Goal: Task Accomplishment & Management: Complete application form

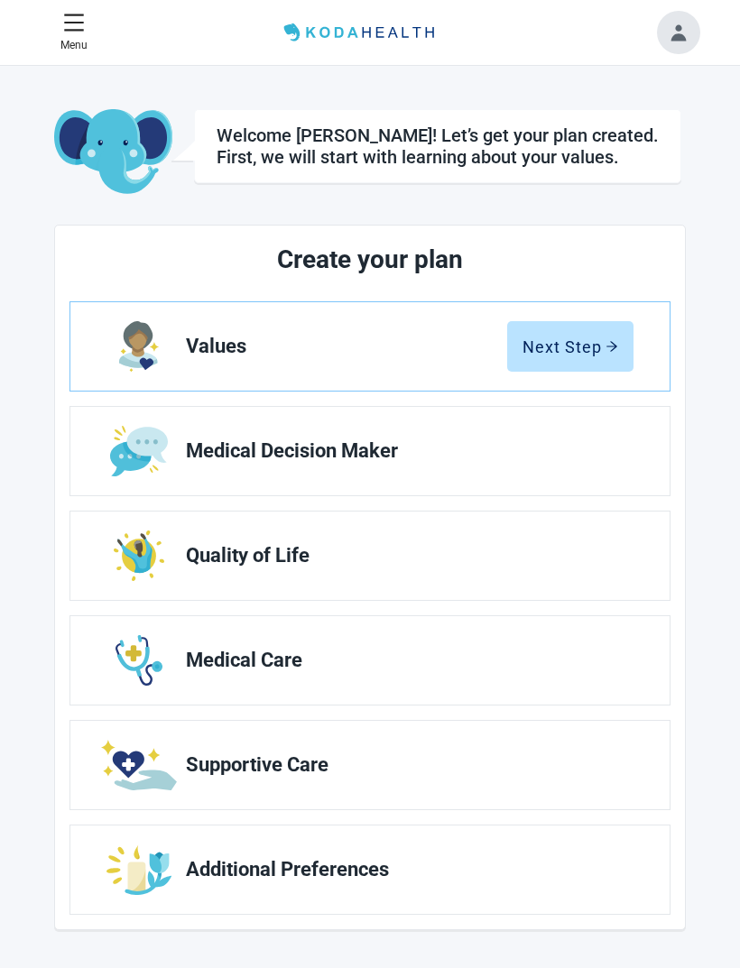
click at [569, 340] on div "Next Step" at bounding box center [571, 347] width 96 height 18
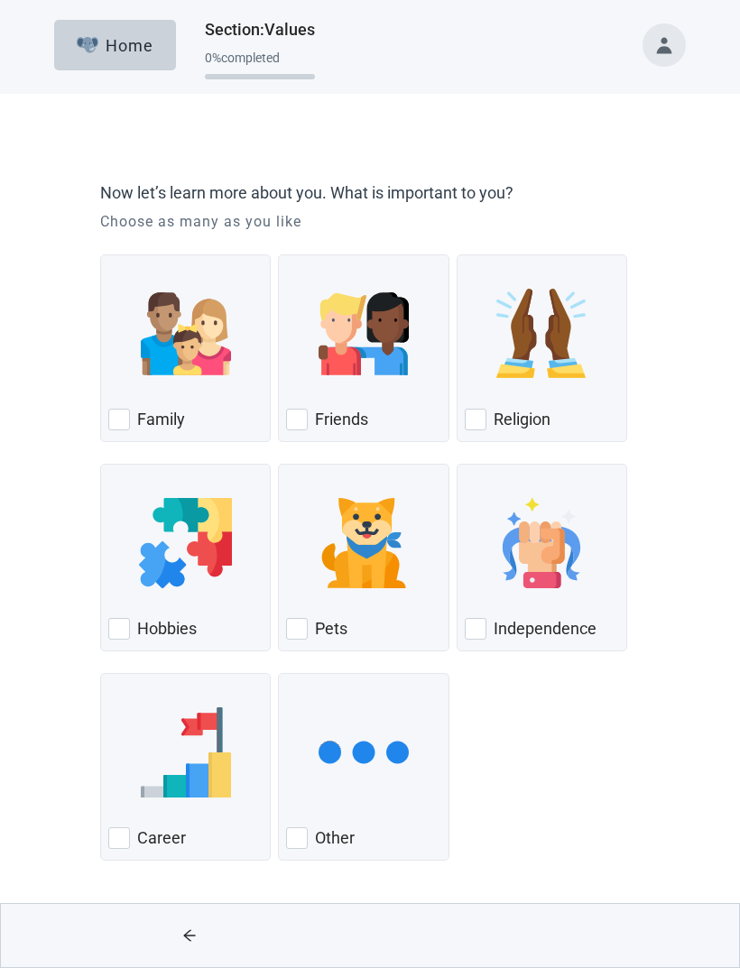
click at [124, 424] on div "Family, checkbox, not checked" at bounding box center [119, 420] width 22 height 22
click at [101, 255] on input "Family" at bounding box center [100, 255] width 1 height 1
checkbox input "true"
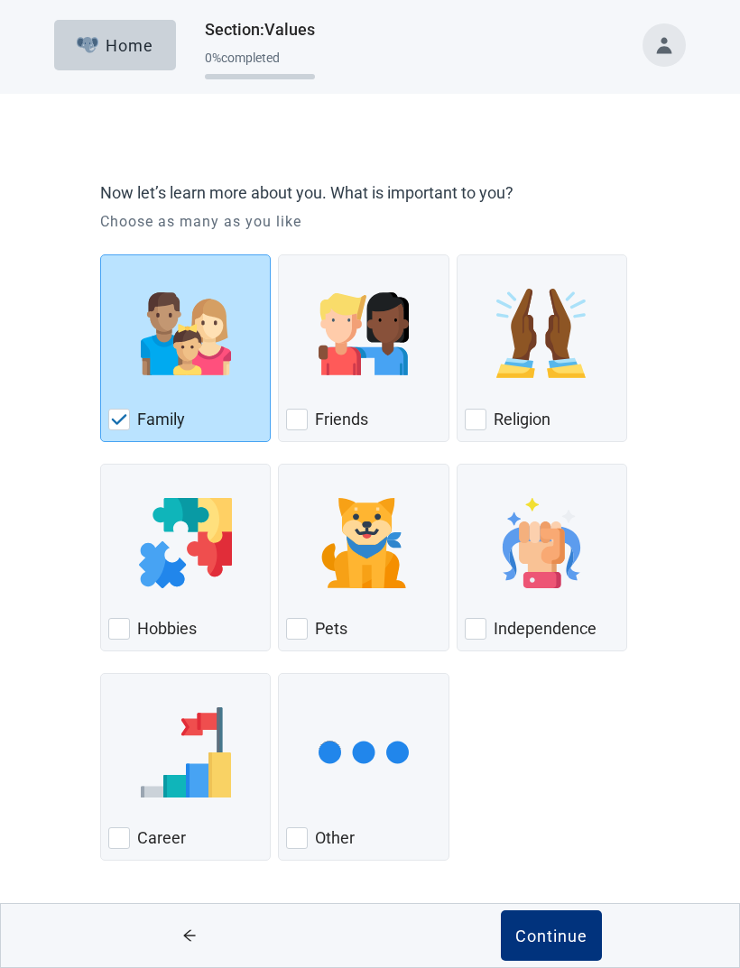
click at [302, 415] on div "Friends, checkbox, not checked" at bounding box center [297, 420] width 22 height 22
click at [279, 255] on input "Friends" at bounding box center [278, 255] width 1 height 1
checkbox input "true"
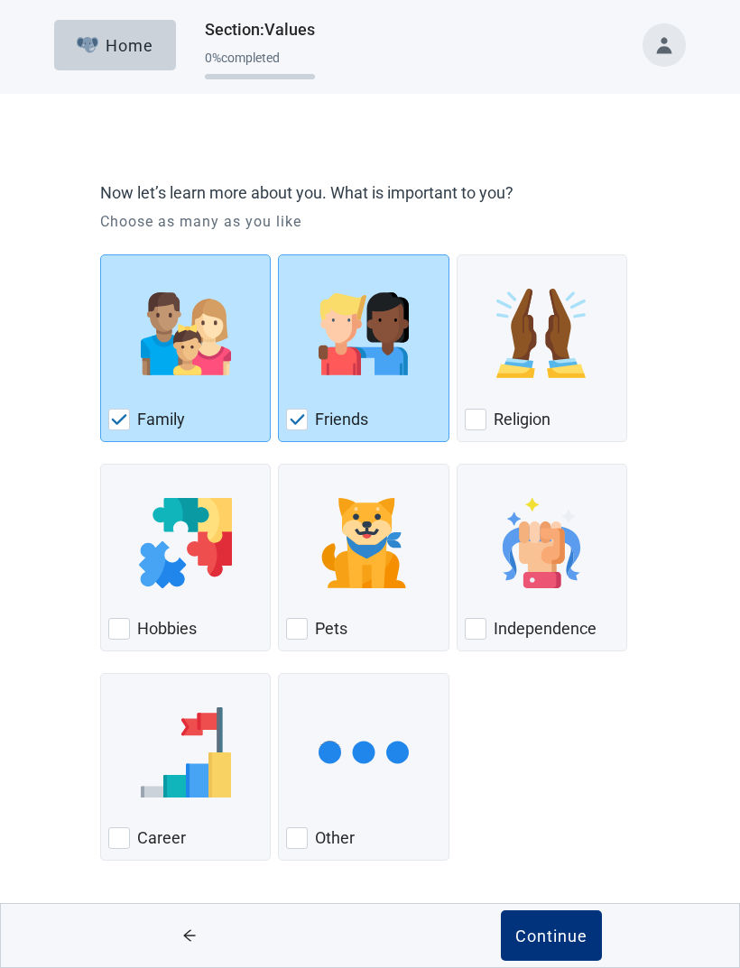
click at [473, 422] on div "Religion, checkbox, not checked" at bounding box center [476, 420] width 22 height 22
click at [458, 255] on input "Religion" at bounding box center [457, 255] width 1 height 1
checkbox input "true"
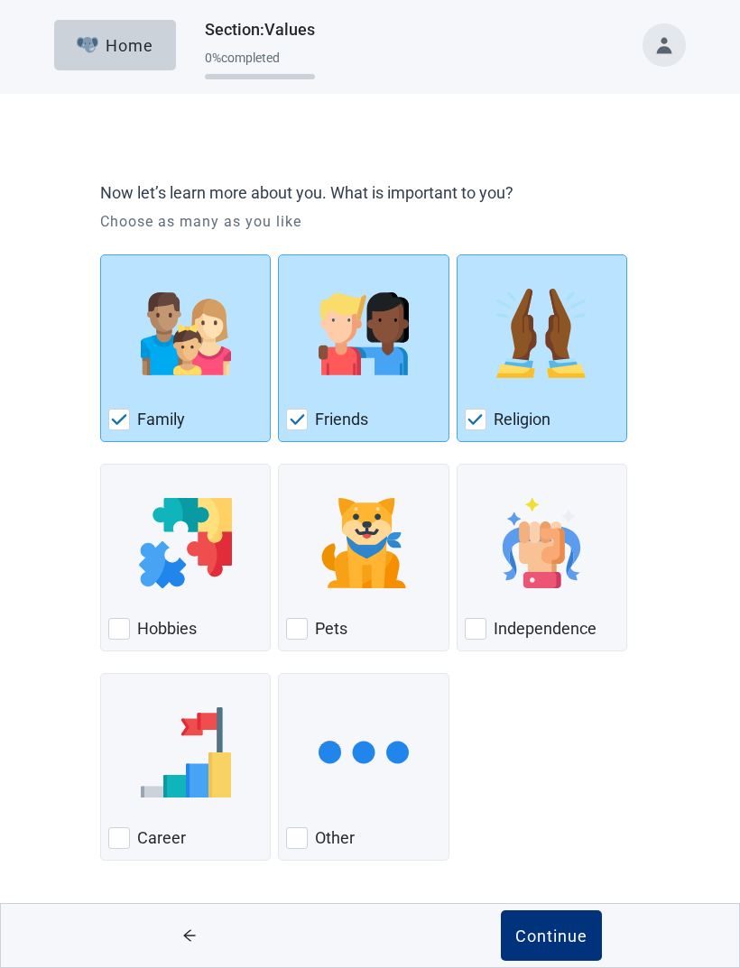
click at [303, 623] on div "Pets, checkbox, not checked" at bounding box center [297, 629] width 22 height 22
click at [279, 465] on input "Pets" at bounding box center [278, 464] width 1 height 1
checkbox input "true"
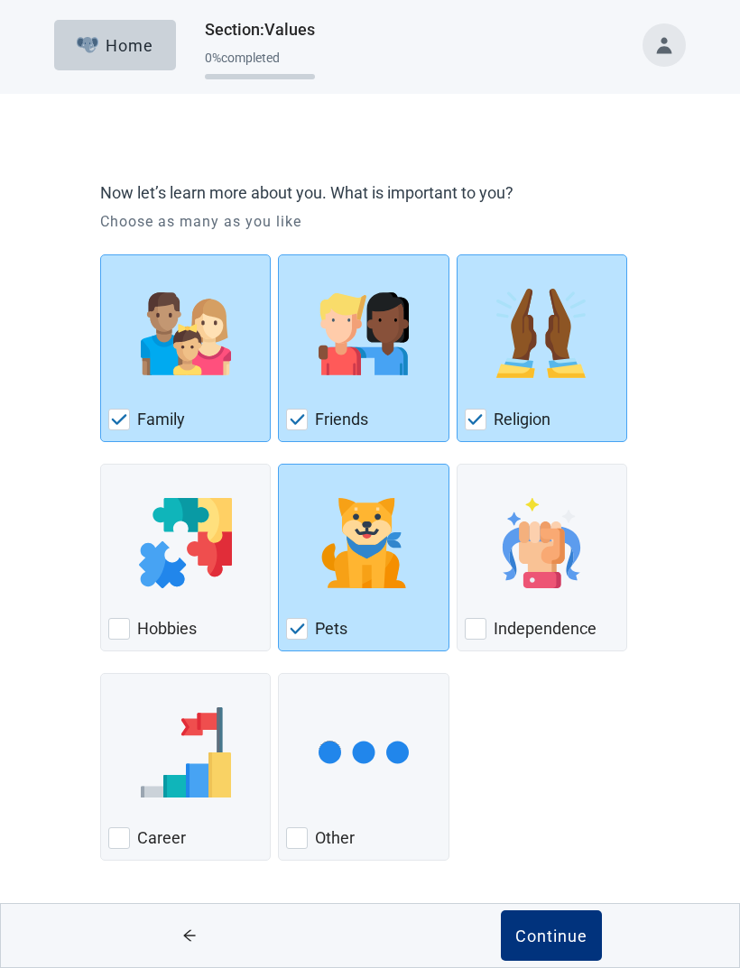
click at [474, 634] on div "Independence, checkbox, not checked" at bounding box center [476, 629] width 22 height 22
click at [458, 465] on input "Independence" at bounding box center [457, 464] width 1 height 1
checkbox input "true"
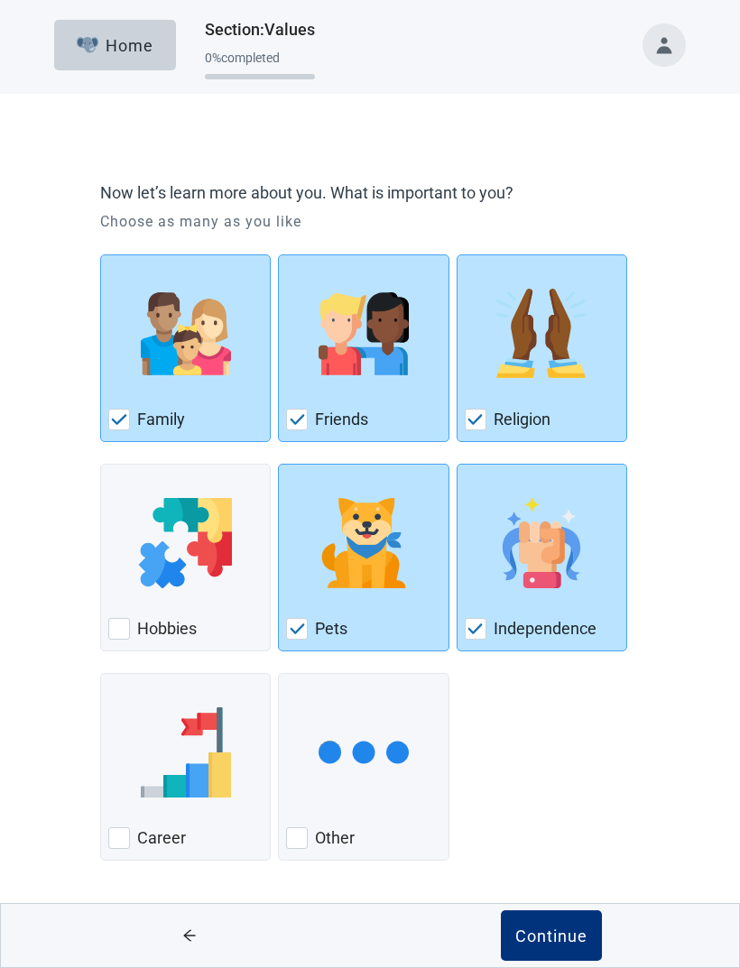
click at [549, 935] on div "Continue" at bounding box center [551, 936] width 72 height 18
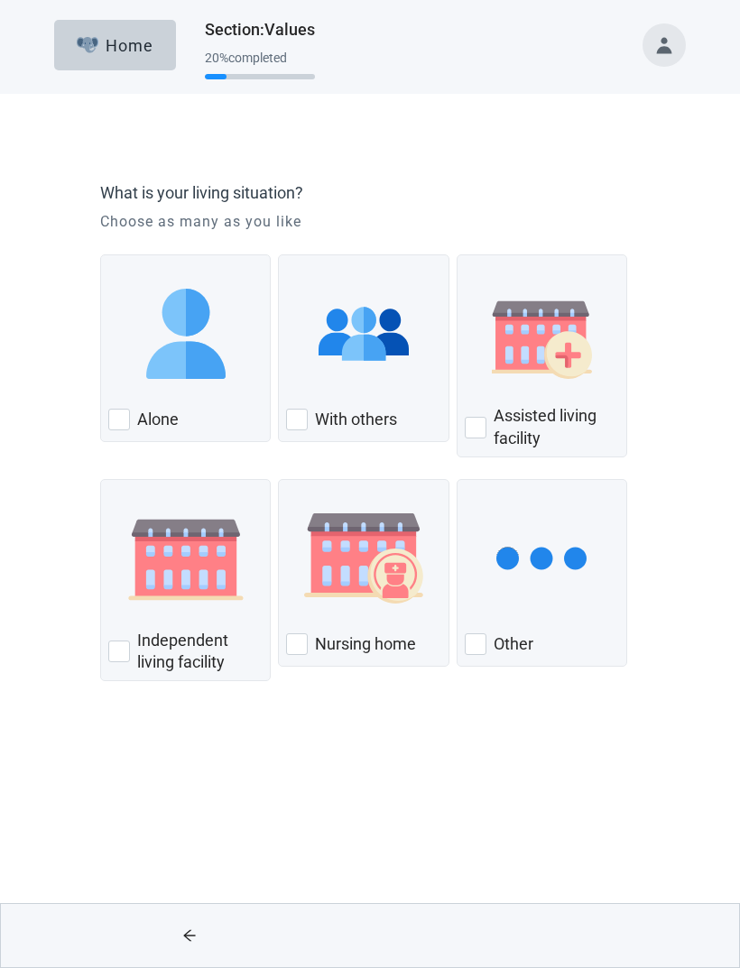
click at [125, 413] on div "Alone, checkbox, not checked" at bounding box center [119, 420] width 22 height 22
click at [101, 255] on input "Alone" at bounding box center [100, 255] width 1 height 1
checkbox input "true"
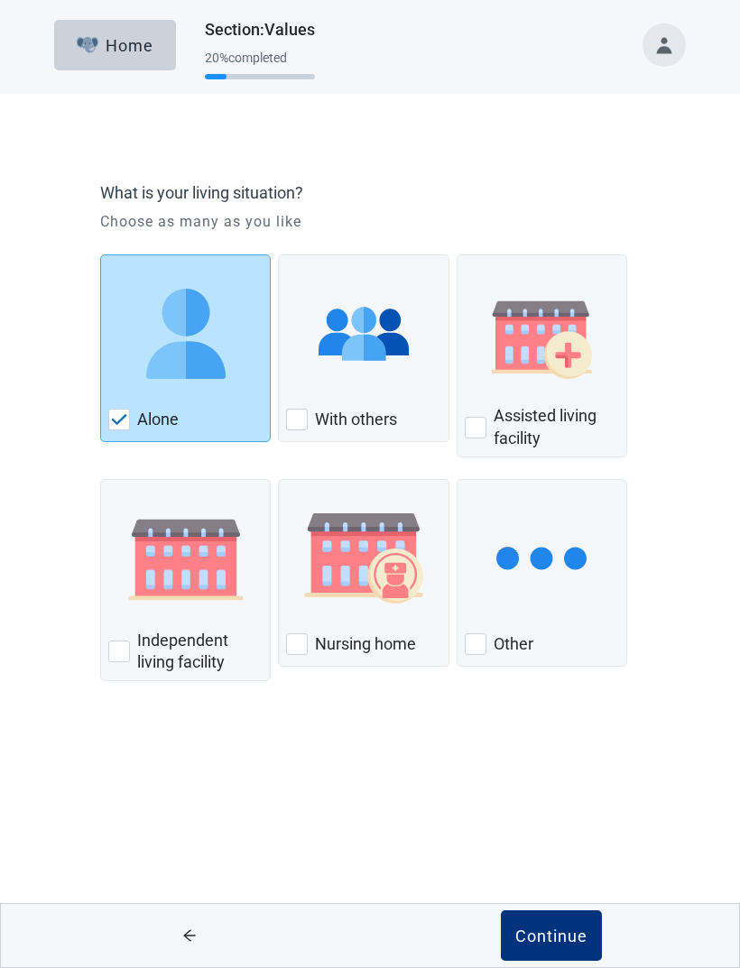
click at [557, 936] on div "Continue" at bounding box center [551, 936] width 72 height 18
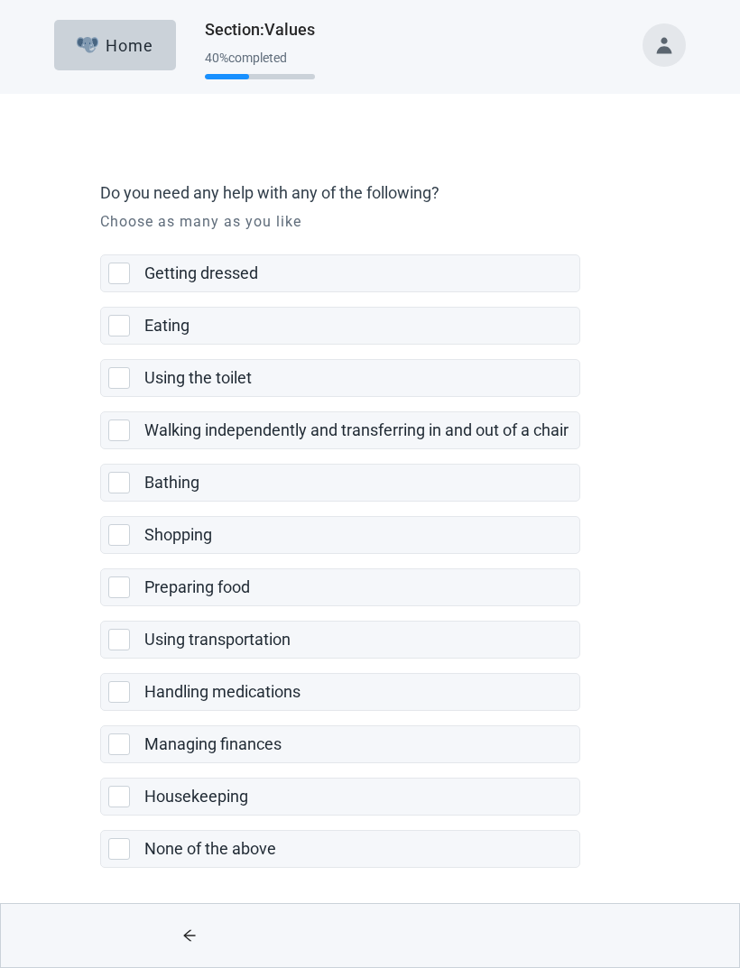
click at [123, 852] on div "None of the above, checkbox, not selected" at bounding box center [119, 849] width 22 height 22
click at [101, 817] on input "None of the above" at bounding box center [100, 816] width 1 height 1
checkbox input "true"
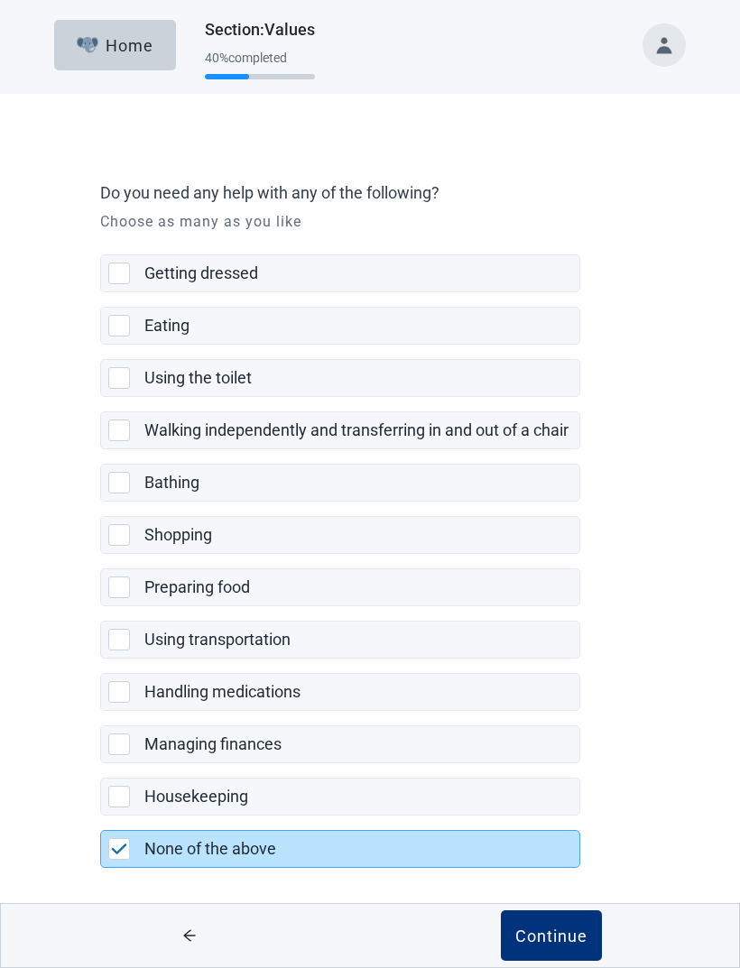
click at [562, 930] on div "Continue" at bounding box center [551, 936] width 72 height 18
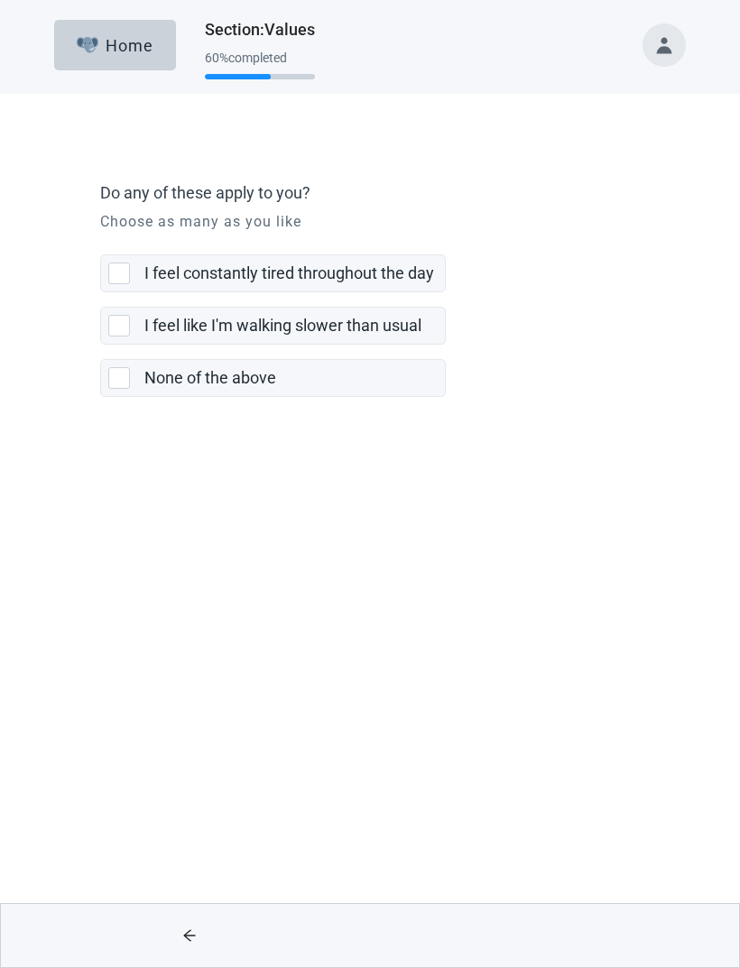
click at [120, 384] on div "None of the above, checkbox, not selected" at bounding box center [119, 378] width 22 height 22
click at [101, 346] on input "None of the above" at bounding box center [100, 345] width 1 height 1
checkbox input "true"
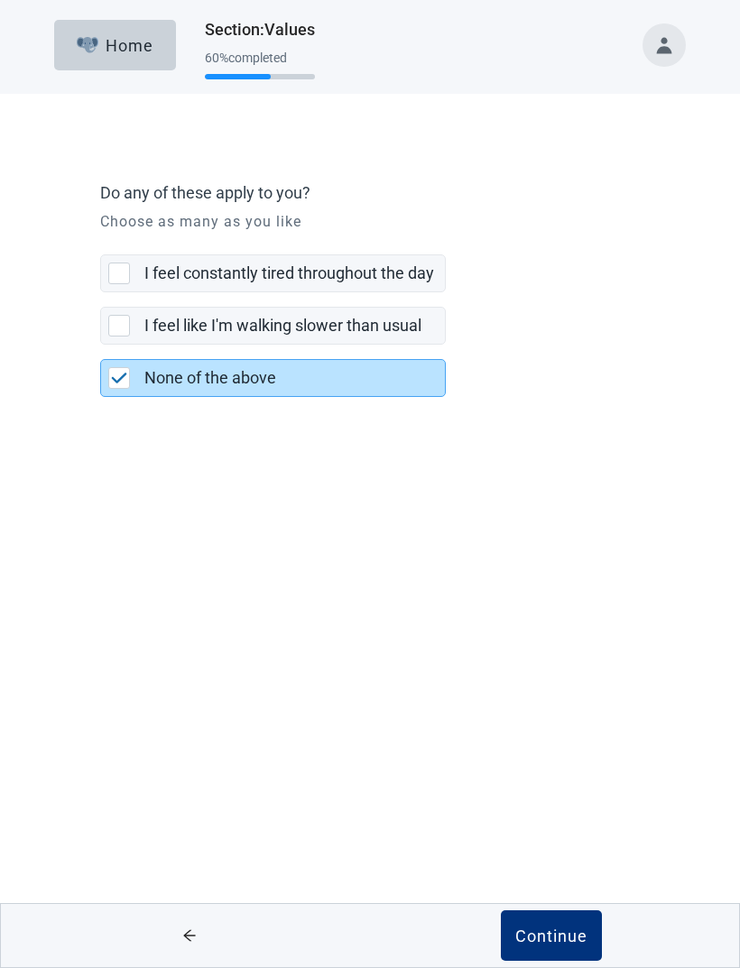
click at [555, 933] on div "Continue" at bounding box center [551, 936] width 72 height 18
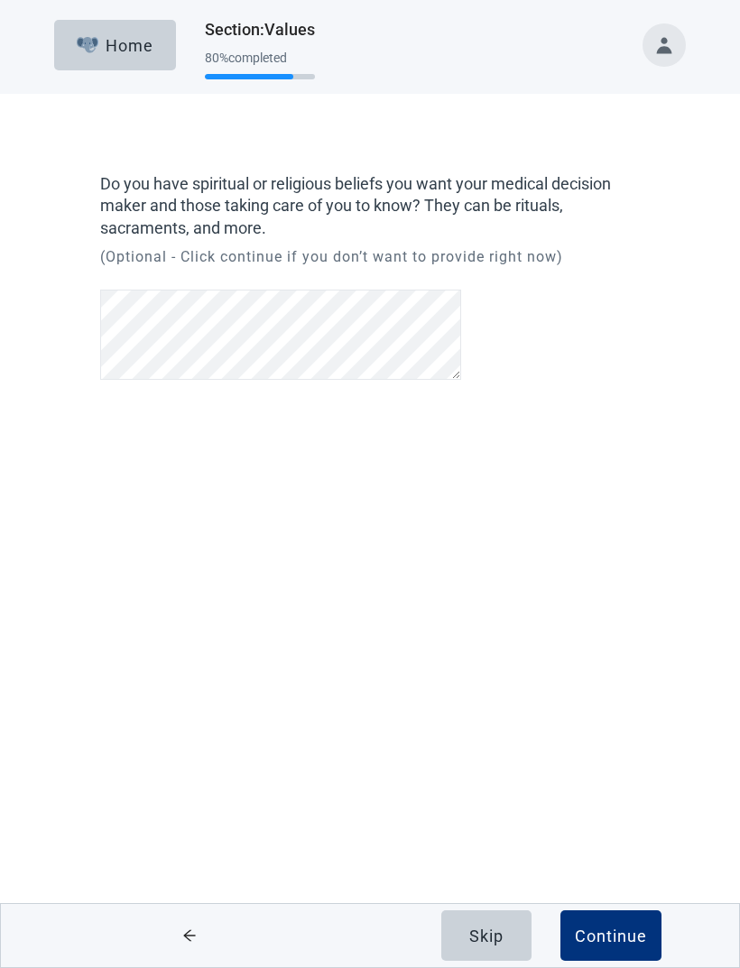
click at [625, 937] on div "Continue" at bounding box center [611, 936] width 72 height 18
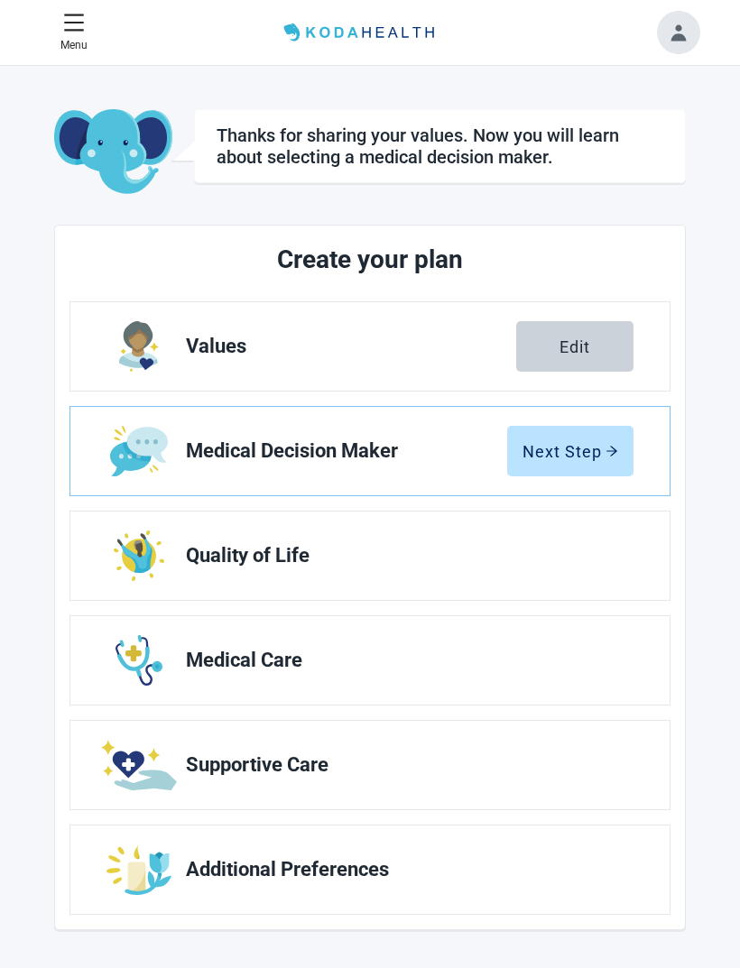
click at [572, 454] on div "Next Step" at bounding box center [571, 451] width 96 height 18
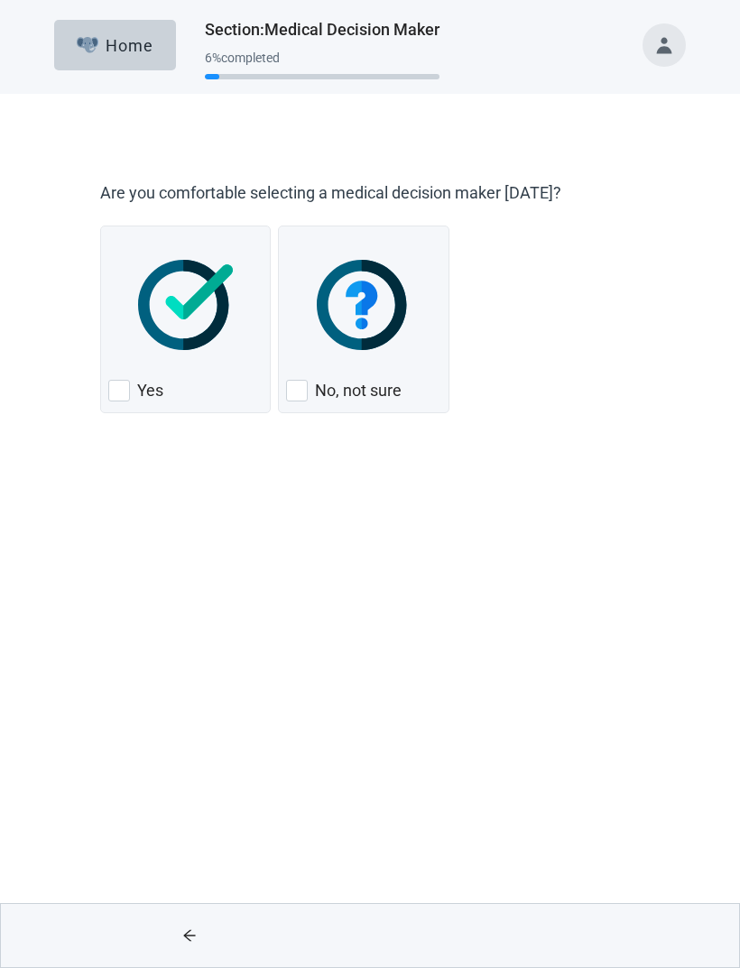
click at [123, 394] on div "Yes, checkbox, not checked" at bounding box center [119, 391] width 22 height 22
click at [101, 227] on input "Yes" at bounding box center [100, 226] width 1 height 1
checkbox input "true"
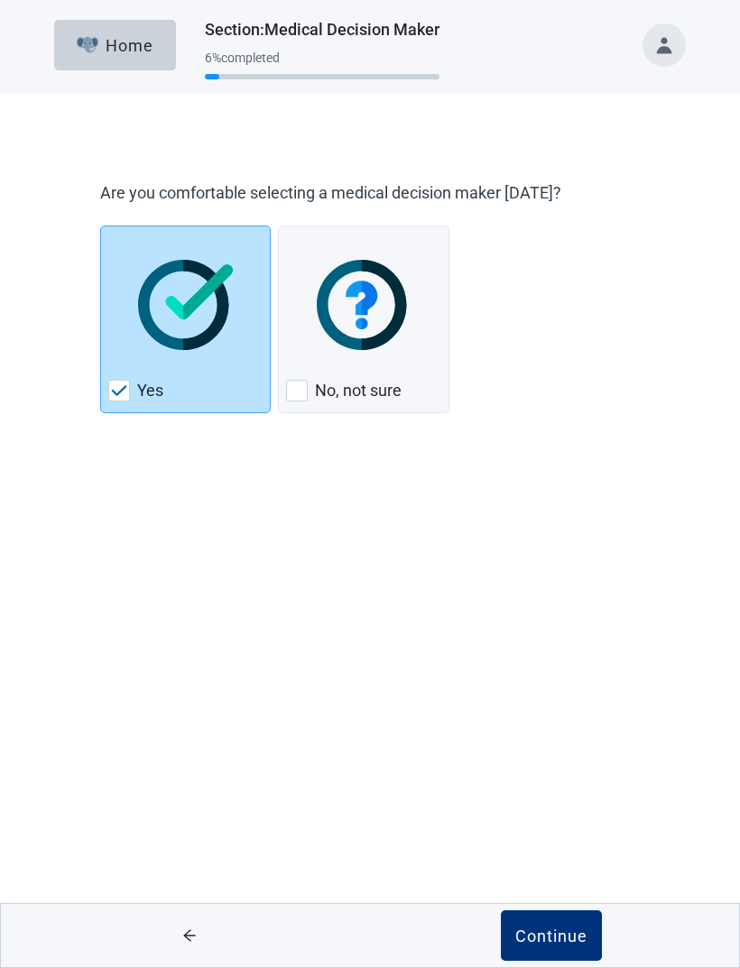
click at [554, 935] on div "Continue" at bounding box center [551, 936] width 72 height 18
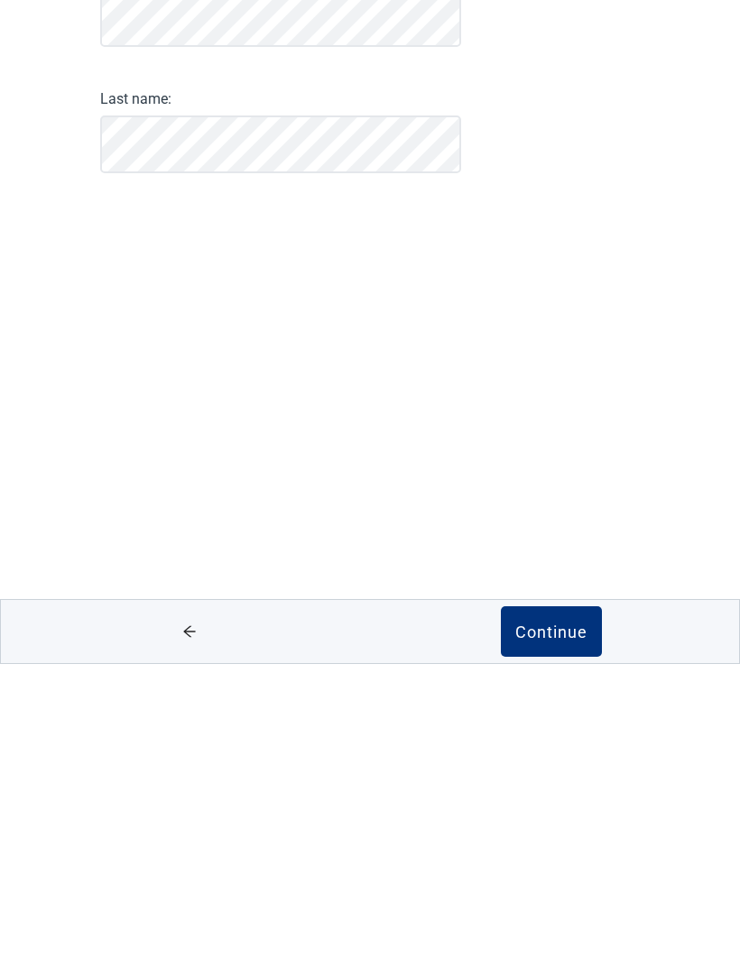
click at [547, 927] on div "Continue" at bounding box center [551, 936] width 72 height 18
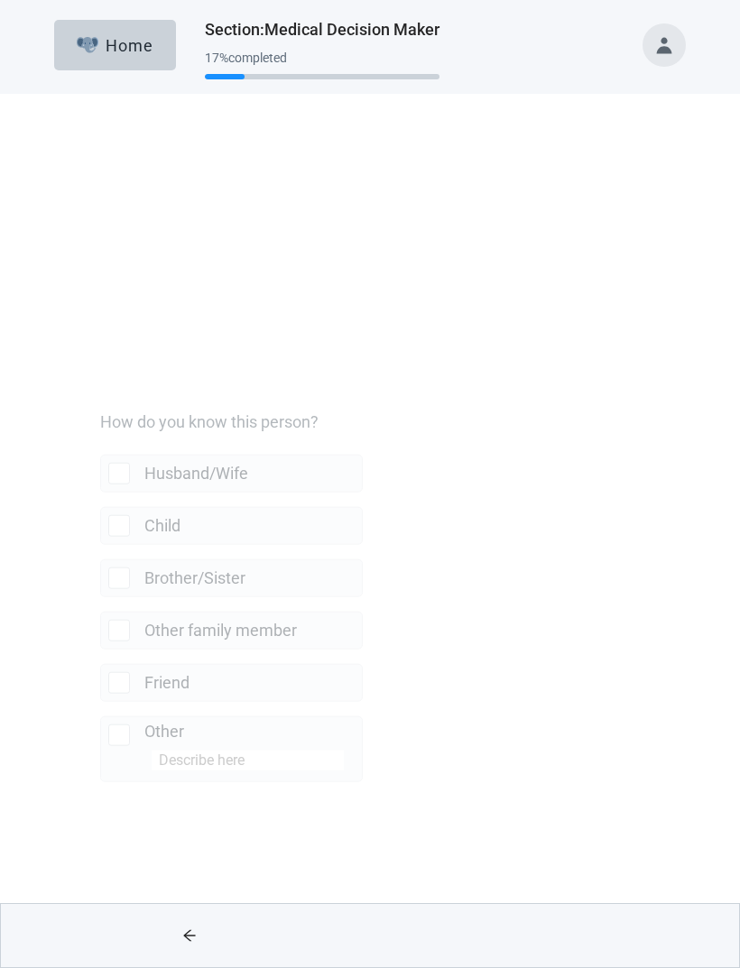
click at [131, 298] on div "Child, checkbox, not selected" at bounding box center [122, 297] width 29 height 22
click at [101, 264] on input "Child" at bounding box center [100, 264] width 1 height 1
checkbox input "true"
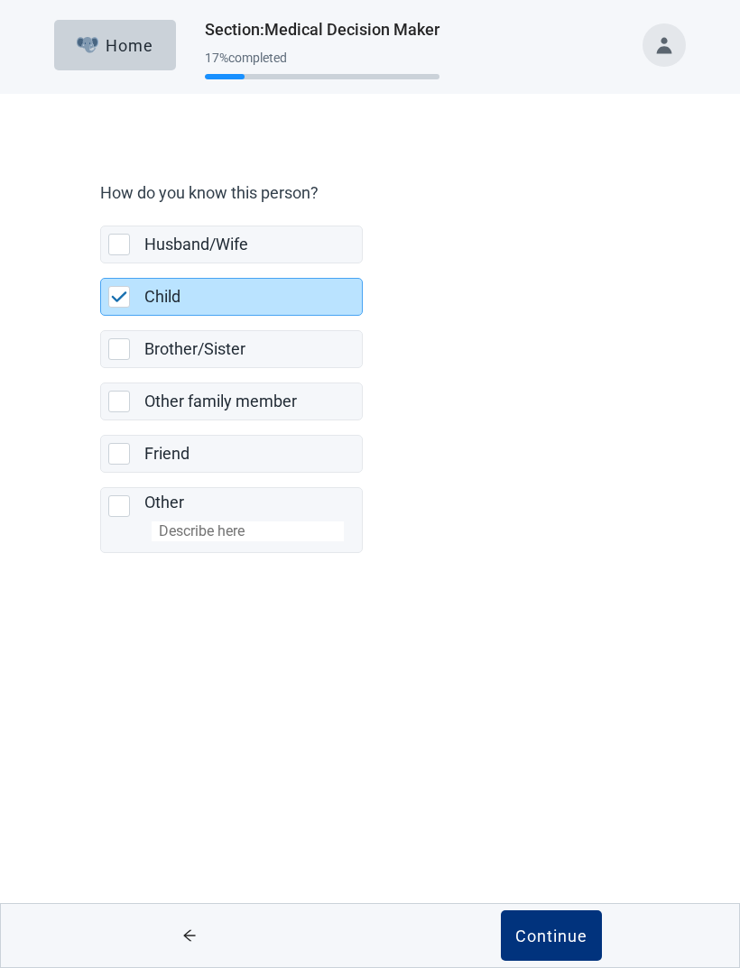
click at [552, 923] on button "Continue" at bounding box center [551, 936] width 101 height 51
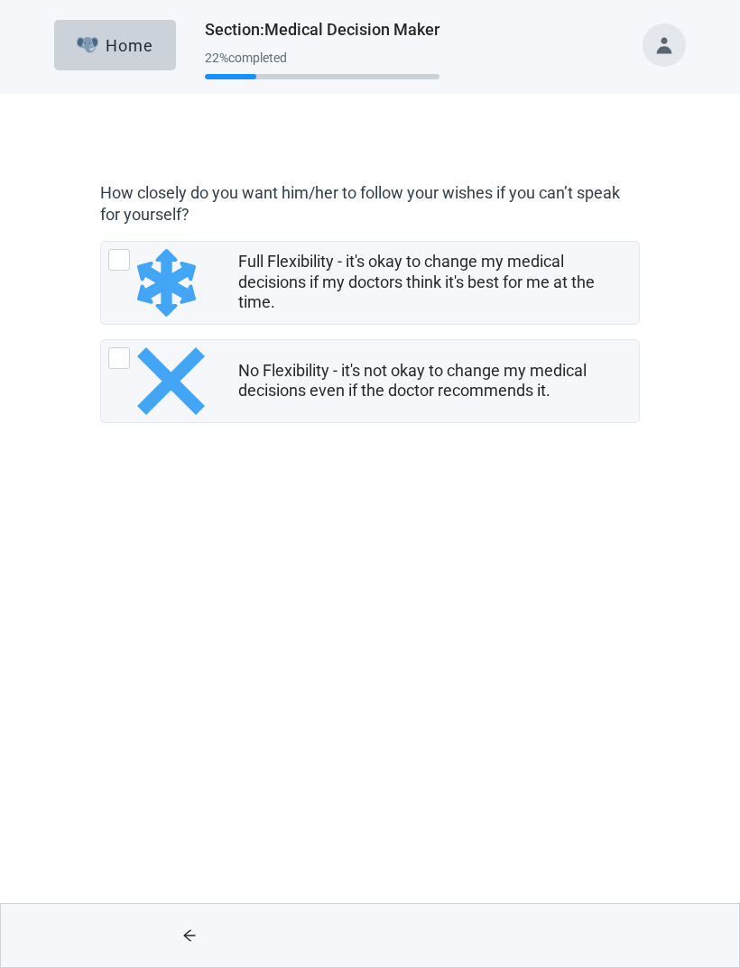
click at [123, 261] on div "Full Flexibility - it's okay to change my medical decisions if my doctors think…" at bounding box center [119, 260] width 22 height 22
click at [101, 242] on input "Full Flexibility - it's okay to change my medical decisions if my doctors think…" at bounding box center [100, 241] width 1 height 1
radio input "true"
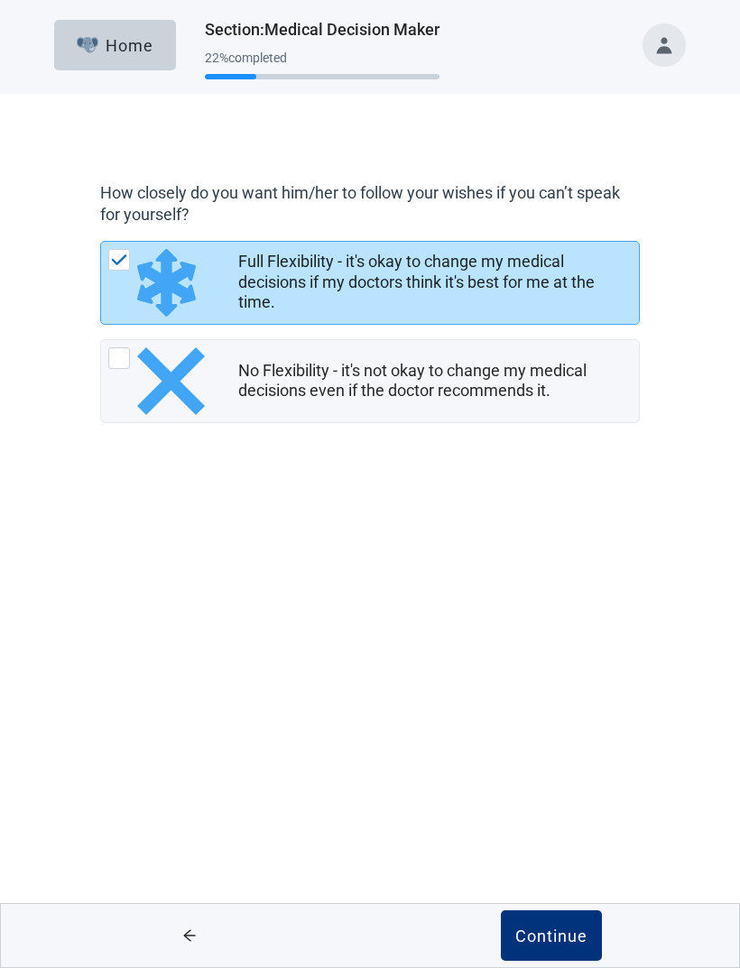
click at [554, 933] on div "Continue" at bounding box center [551, 936] width 72 height 18
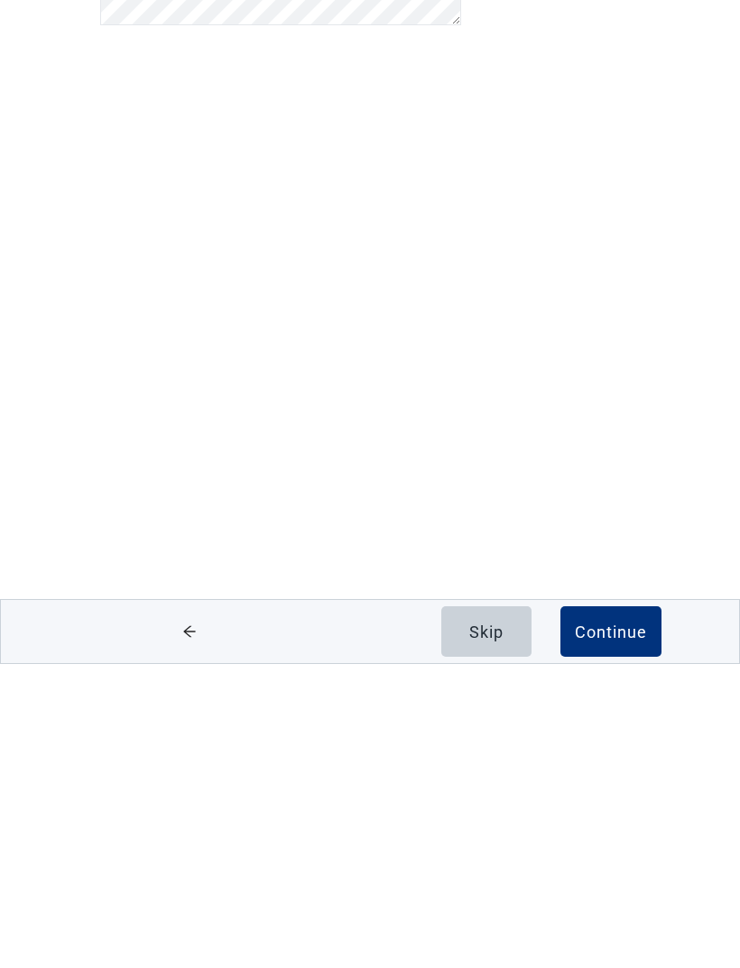
click at [619, 927] on div "Continue" at bounding box center [611, 936] width 72 height 18
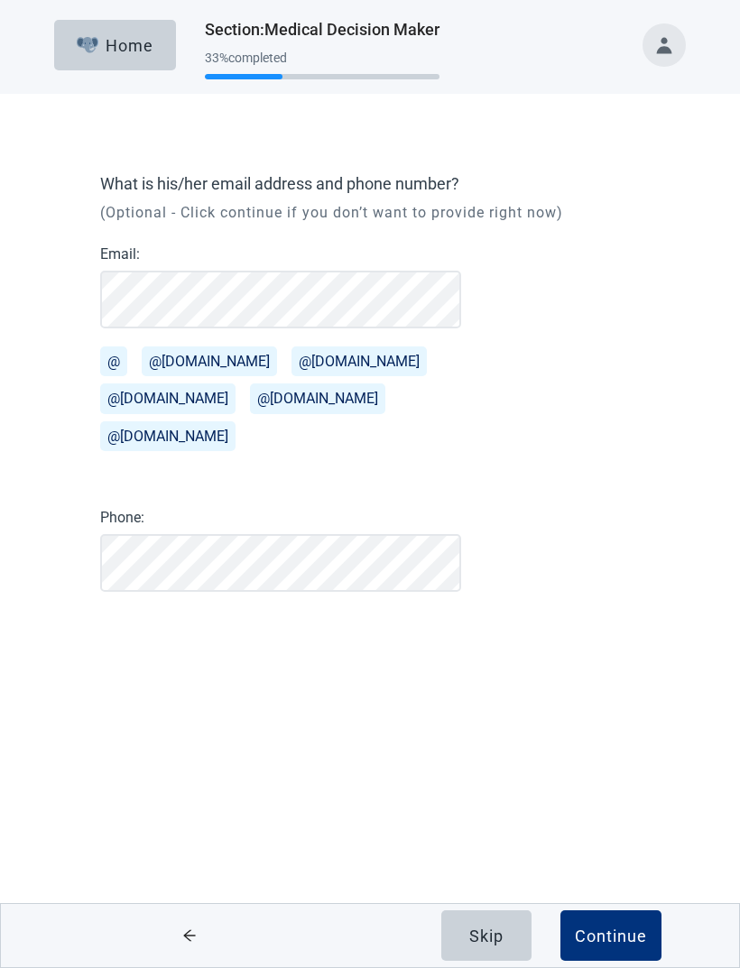
click at [137, 392] on button "@[DOMAIN_NAME]" at bounding box center [167, 399] width 135 height 30
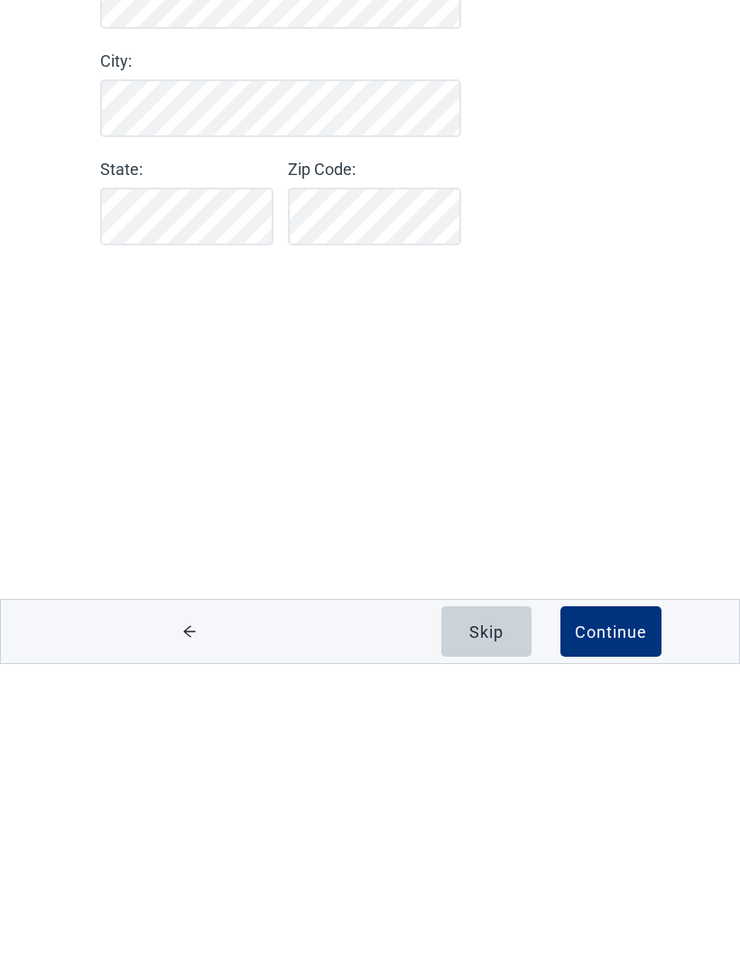
click at [616, 927] on div "Continue" at bounding box center [611, 936] width 72 height 18
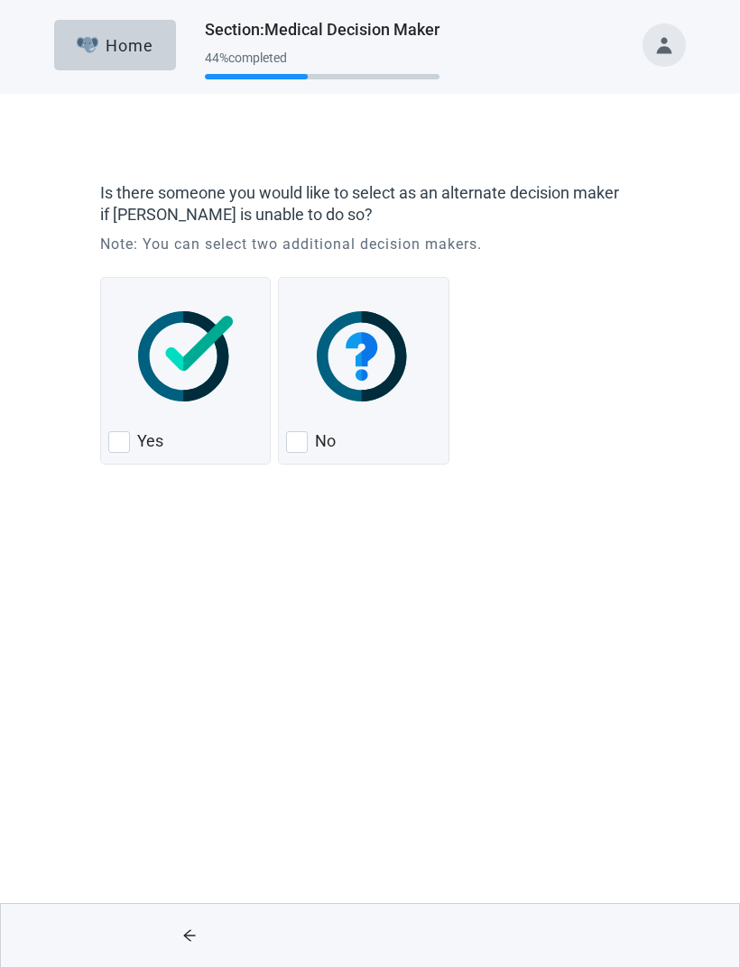
click at [123, 442] on div "Yes, checkbox, not checked" at bounding box center [119, 442] width 22 height 22
click at [101, 278] on input "Yes" at bounding box center [100, 277] width 1 height 1
checkbox input "true"
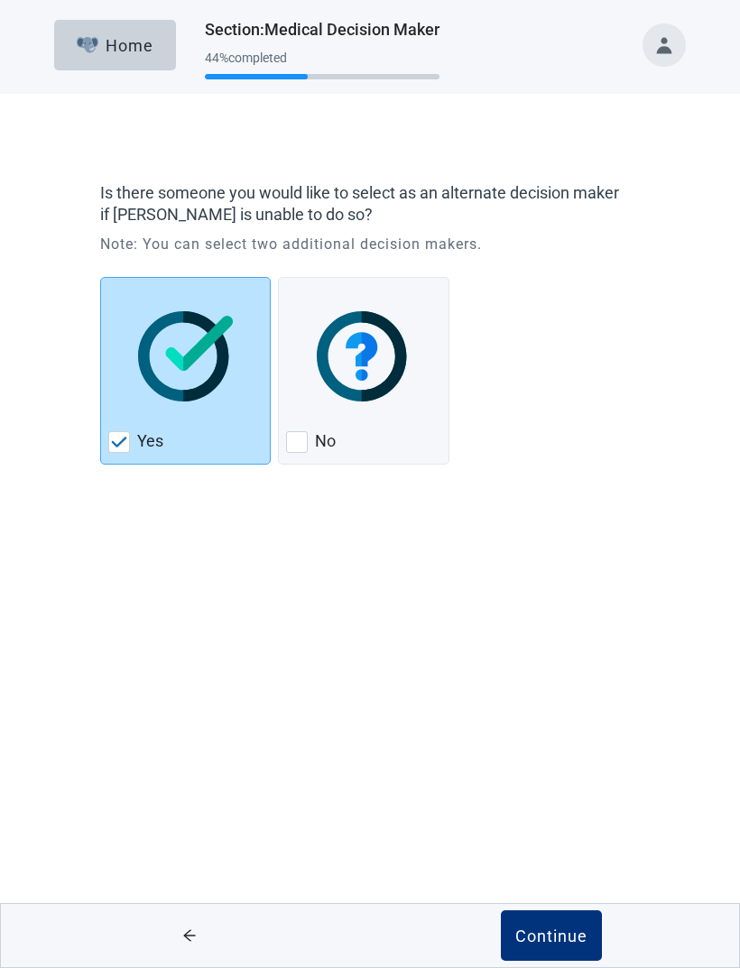
click at [560, 936] on div "Continue" at bounding box center [551, 936] width 72 height 18
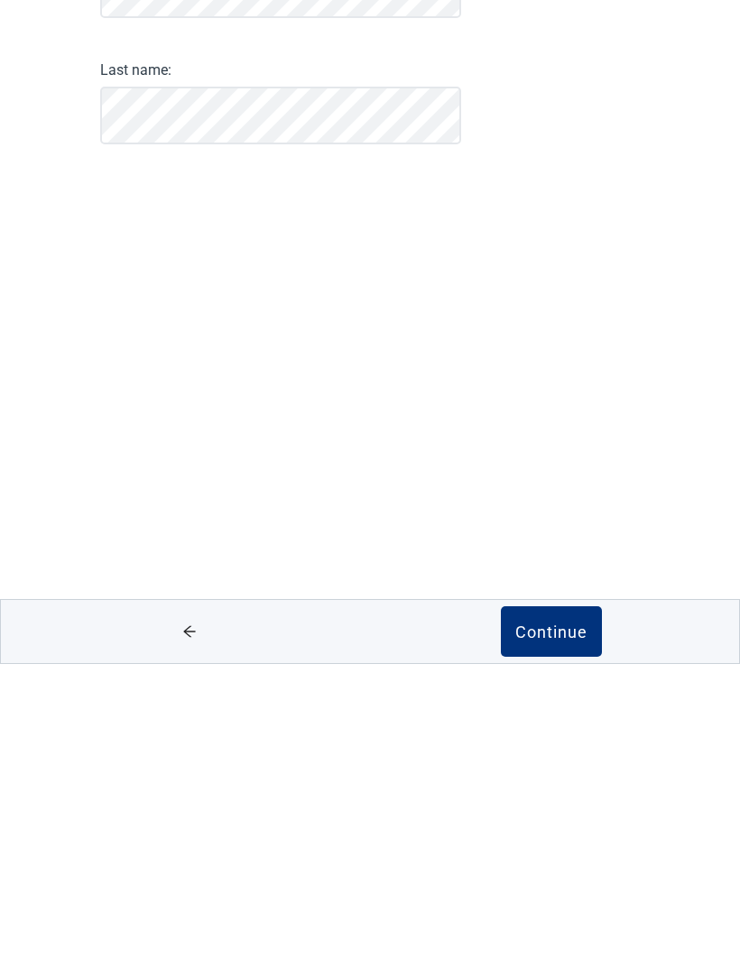
click at [559, 927] on div "Continue" at bounding box center [551, 936] width 72 height 18
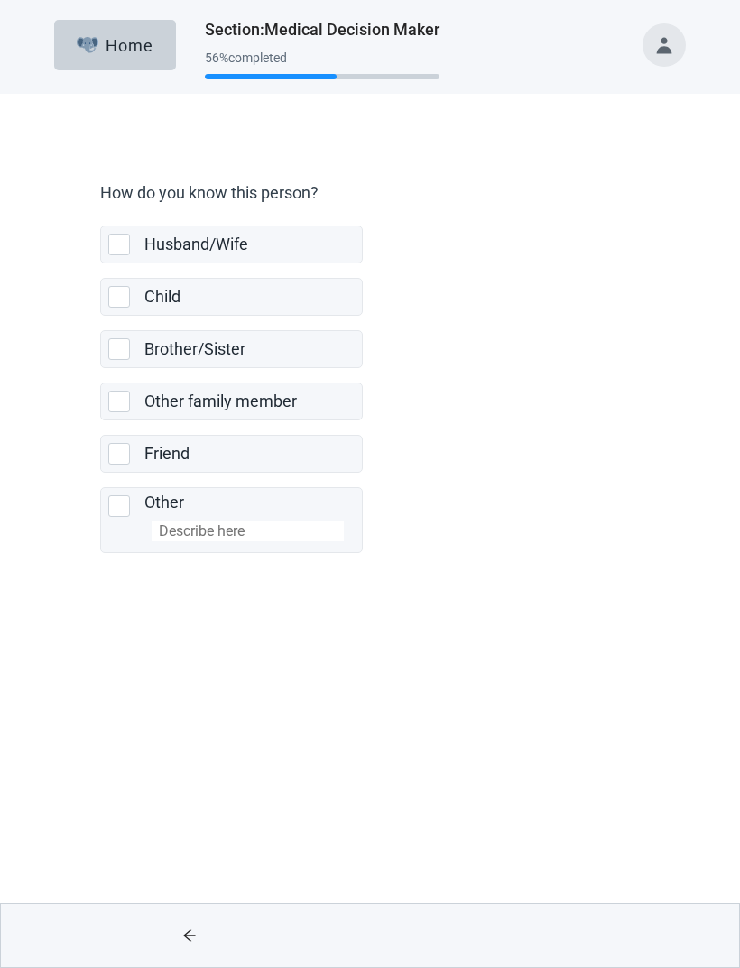
click at [125, 404] on div "Other family member, checkbox, not selected" at bounding box center [119, 402] width 22 height 22
click at [101, 369] on input "Other family member" at bounding box center [100, 368] width 1 height 1
checkbox input "true"
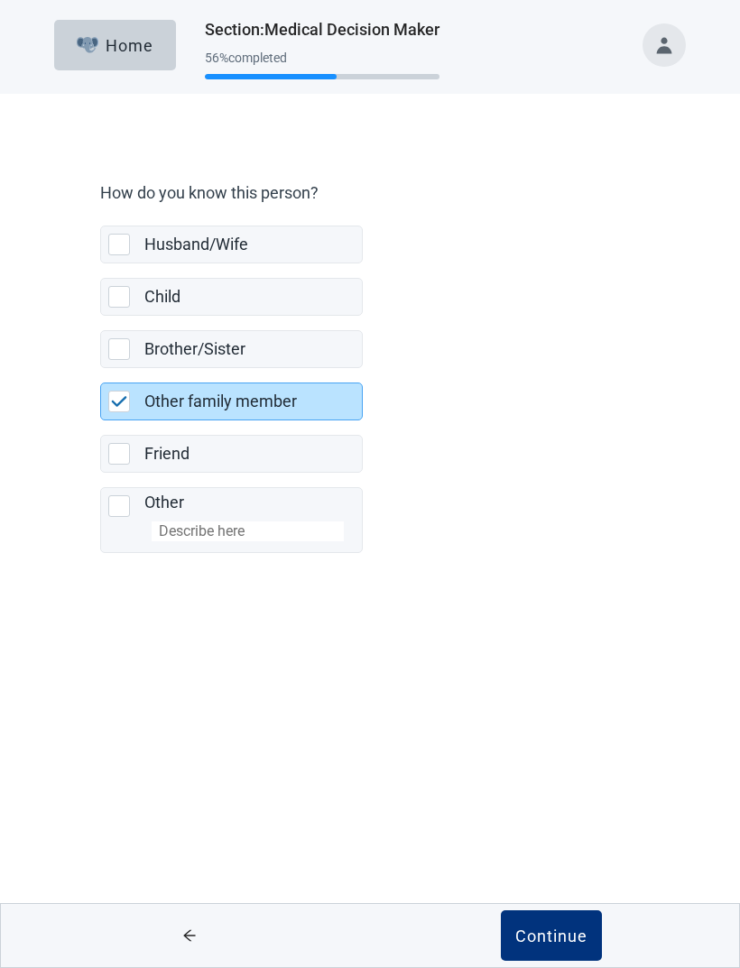
click at [560, 935] on div "Continue" at bounding box center [551, 936] width 72 height 18
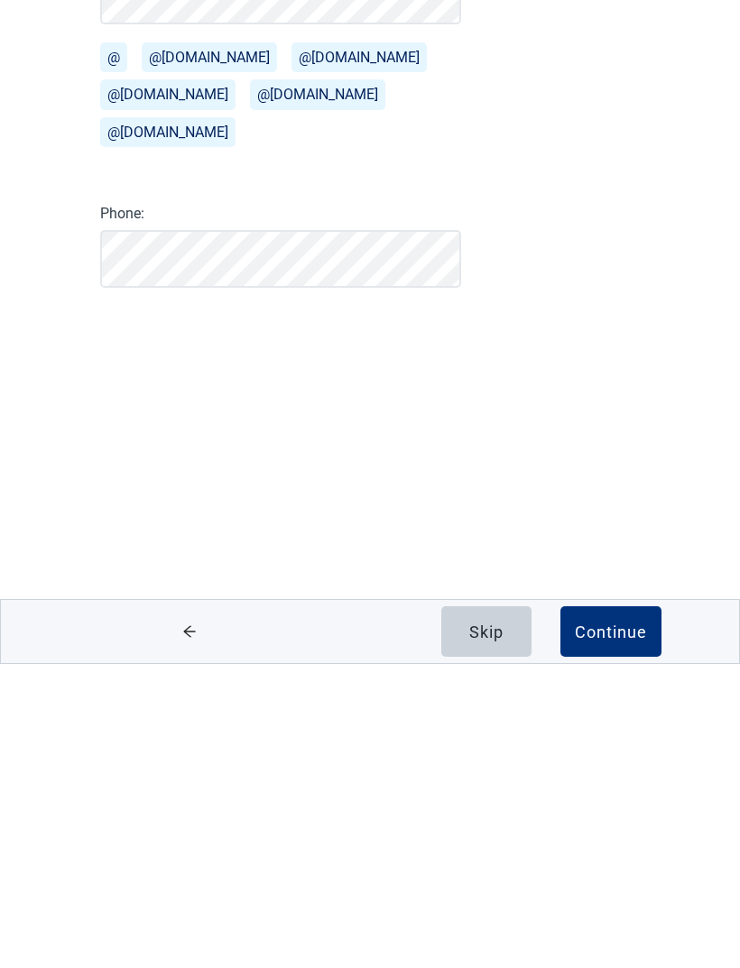
click at [616, 927] on div "Continue" at bounding box center [611, 936] width 72 height 18
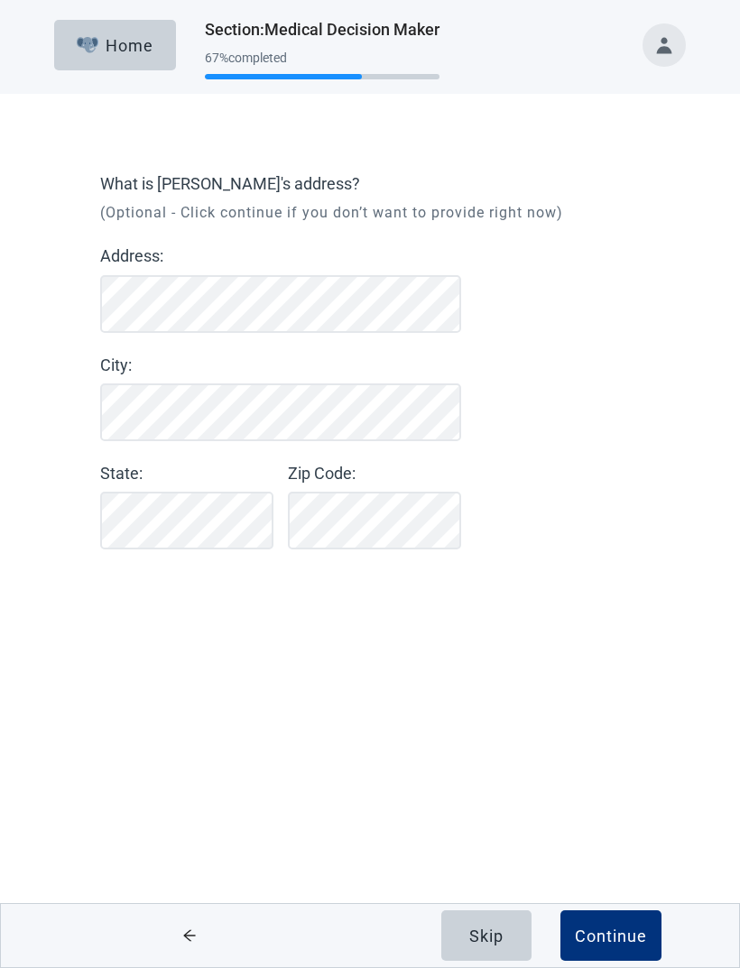
click at [624, 935] on div "Continue" at bounding box center [611, 936] width 72 height 18
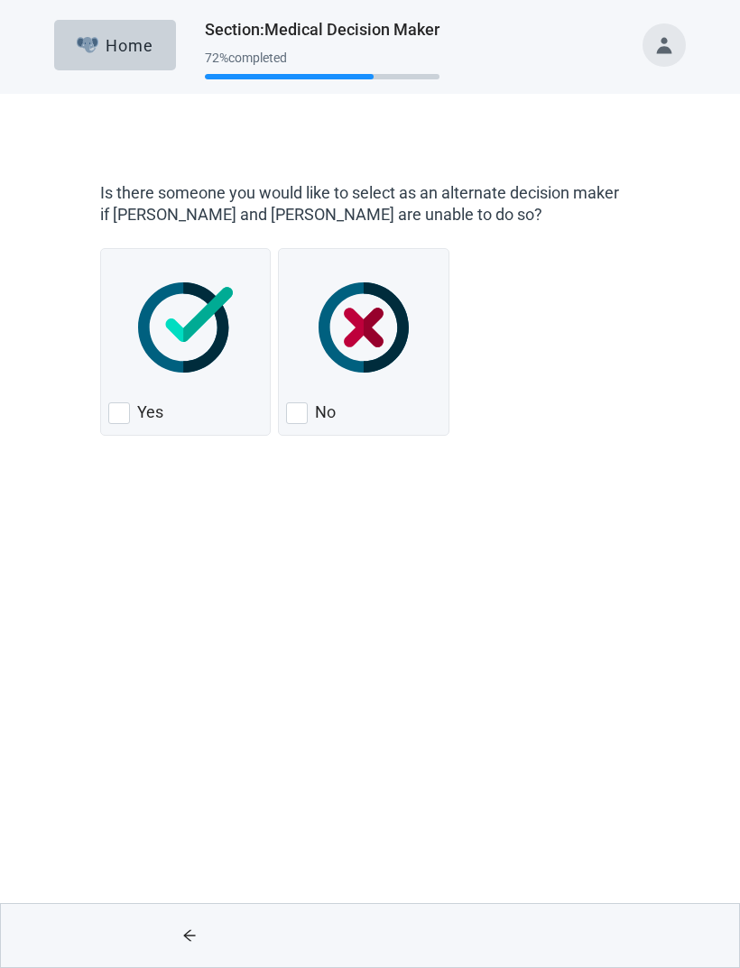
click at [302, 411] on div "No, checkbox, not checked" at bounding box center [297, 414] width 22 height 22
click at [279, 249] on input "No" at bounding box center [278, 248] width 1 height 1
checkbox input "true"
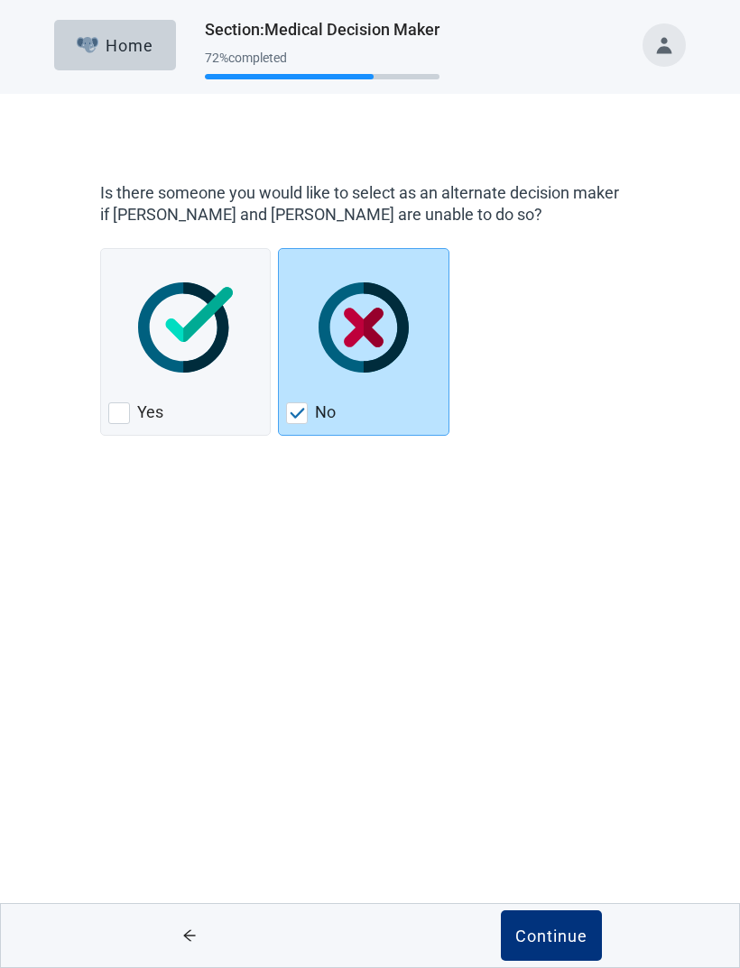
click at [570, 931] on div "Continue" at bounding box center [551, 936] width 72 height 18
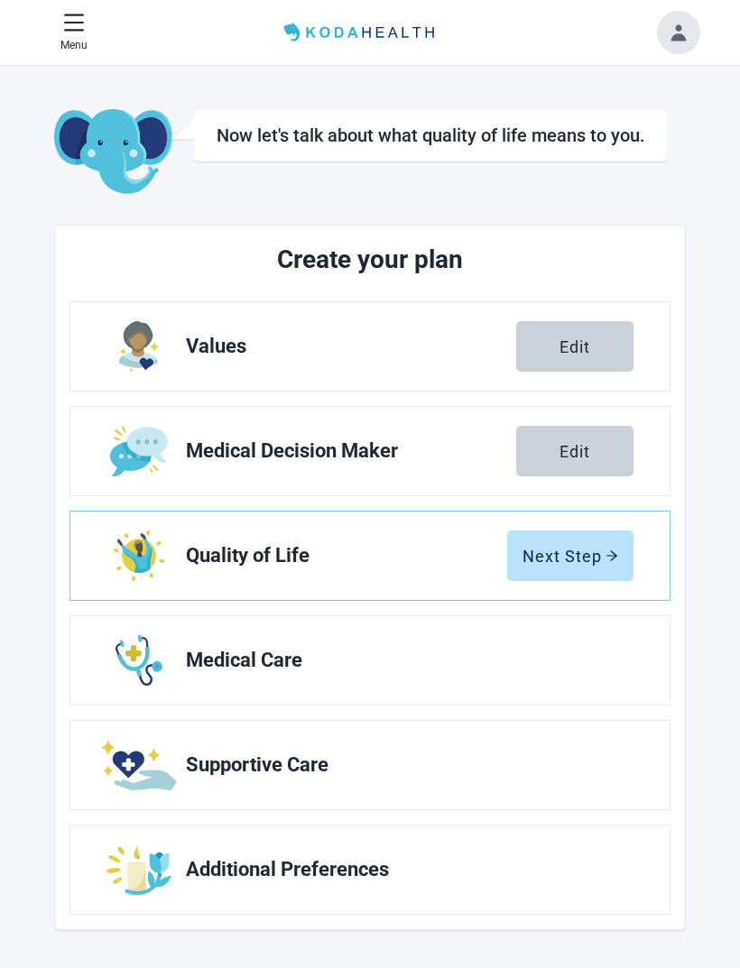
click at [606, 554] on icon "arrow-right" at bounding box center [612, 556] width 13 height 13
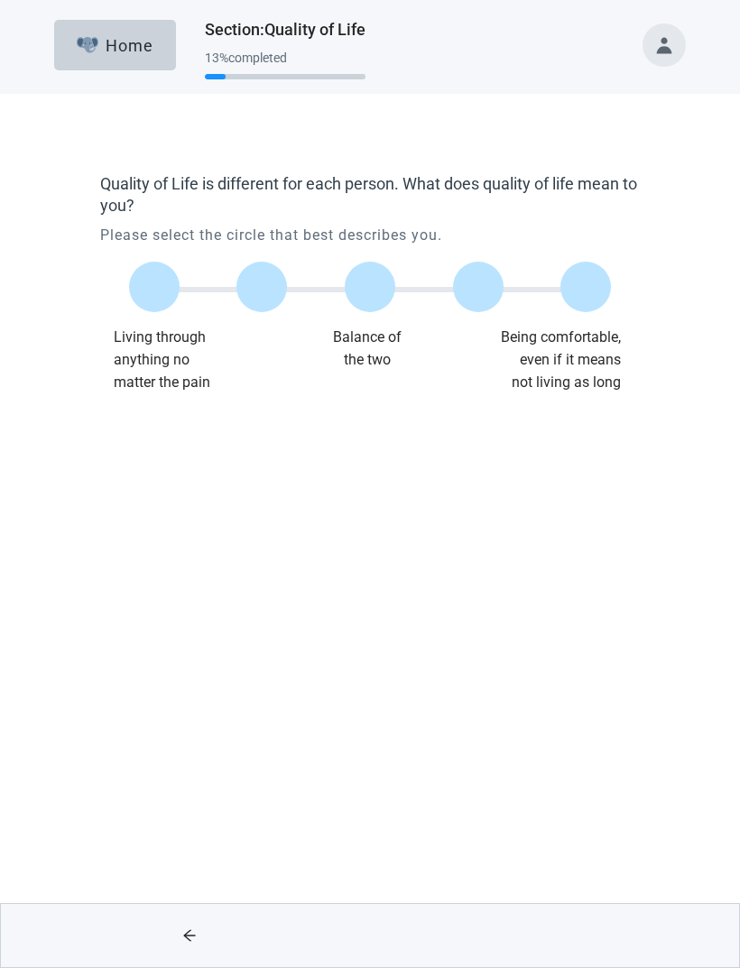
click at [478, 304] on label "Main content" at bounding box center [478, 287] width 51 height 51
click at [478, 287] on input "Quality of life scale: 75 out of 100. 75% between extremes" at bounding box center [478, 287] width 0 height 0
click at [556, 936] on div "Continue" at bounding box center [551, 936] width 72 height 18
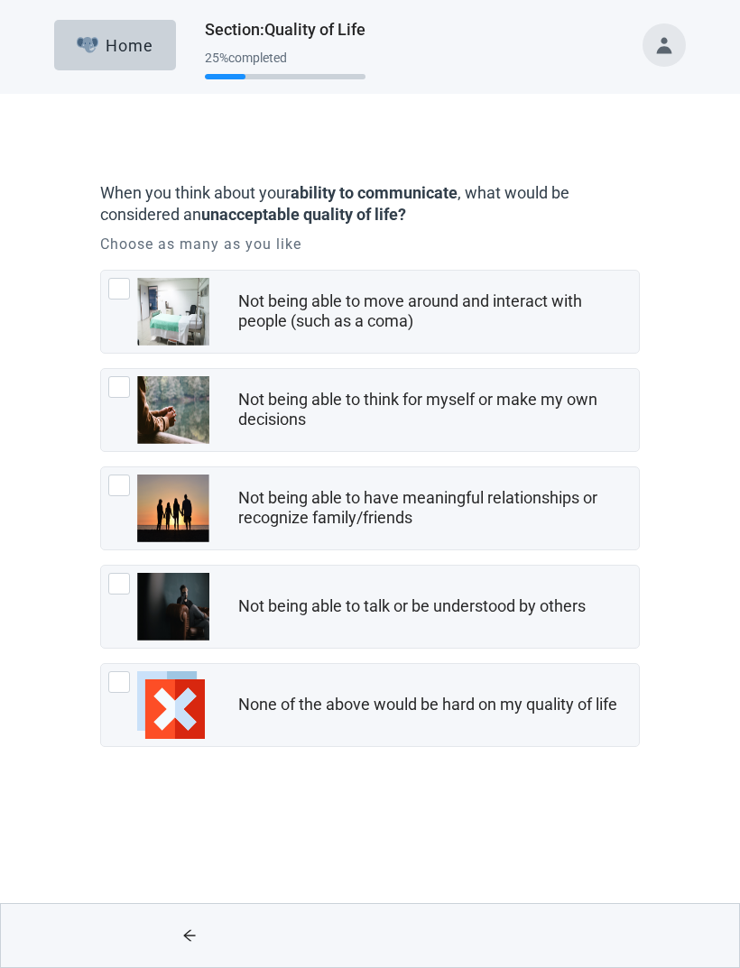
click at [126, 288] on div "Not being able to move around and interact with people (such as a coma), checkb…" at bounding box center [119, 289] width 22 height 22
click at [101, 271] on input "Not being able to move around and interact with people (such as a coma)" at bounding box center [100, 270] width 1 height 1
checkbox input "true"
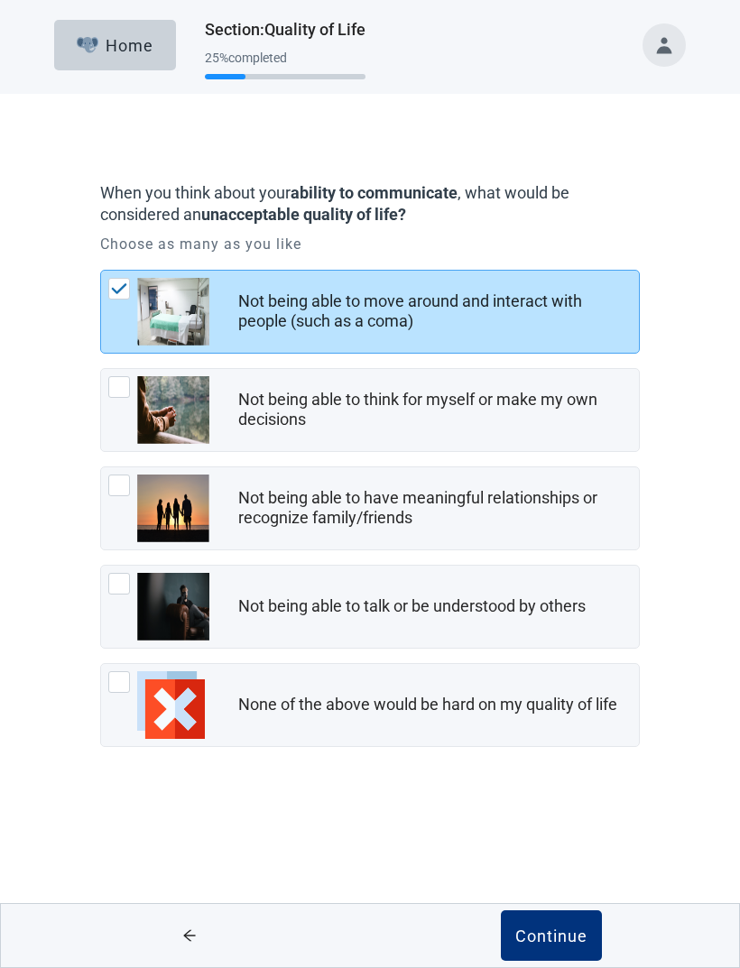
click at [120, 388] on div "Not being able to think for myself or make my own decisions, checkbox, not chec…" at bounding box center [119, 387] width 22 height 22
click at [101, 369] on input "Not being able to think for myself or make my own decisions" at bounding box center [100, 368] width 1 height 1
checkbox input "true"
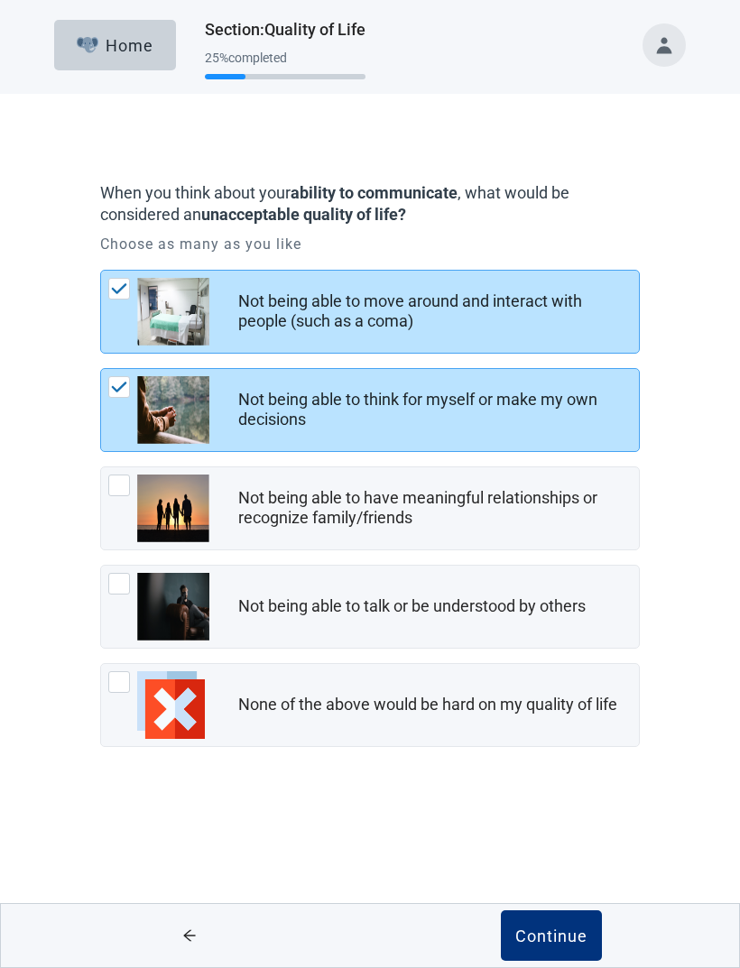
click at [119, 485] on div "Not being able to have meaningful relationships or recognize family/friends, ch…" at bounding box center [119, 486] width 22 height 22
click at [101, 468] on input "Not being able to have meaningful relationships or recognize family/friends" at bounding box center [100, 467] width 1 height 1
checkbox input "true"
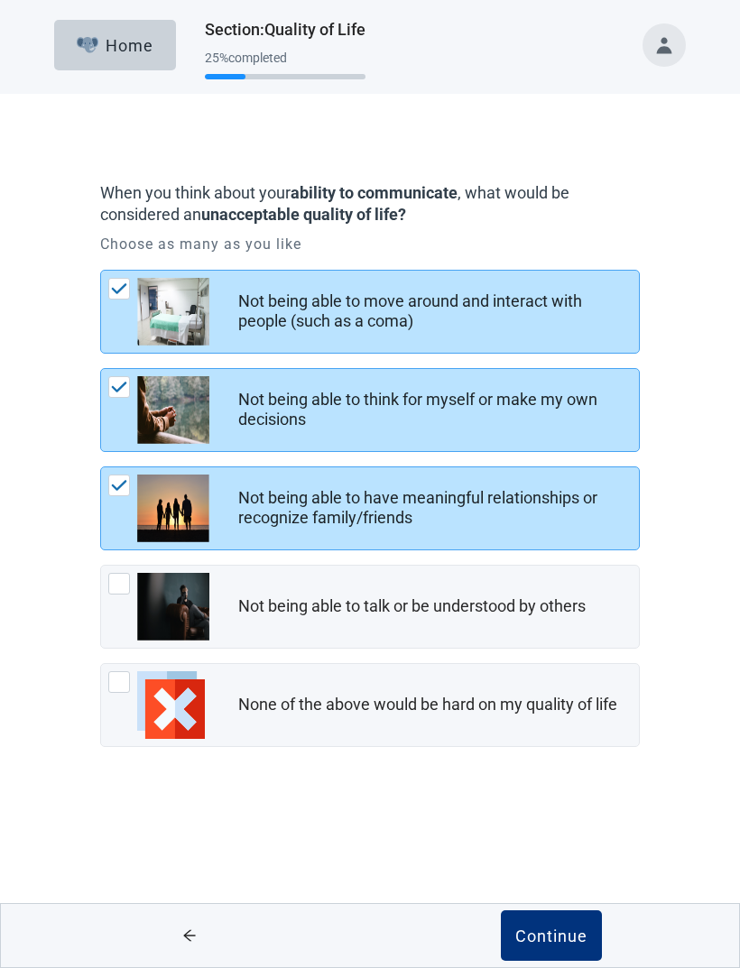
click at [118, 590] on div "Not being able to talk or be understood by others, checkbox, not checked" at bounding box center [119, 584] width 22 height 22
click at [101, 566] on input "Not being able to talk or be understood by others" at bounding box center [100, 565] width 1 height 1
checkbox input "true"
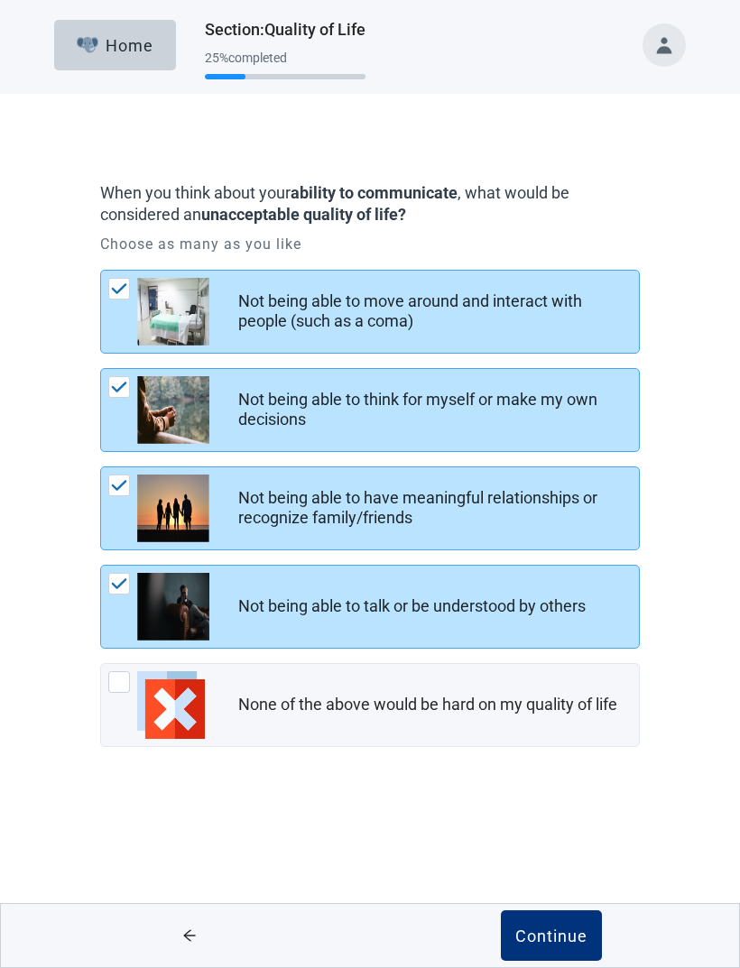
click at [558, 941] on div "Continue" at bounding box center [551, 936] width 72 height 18
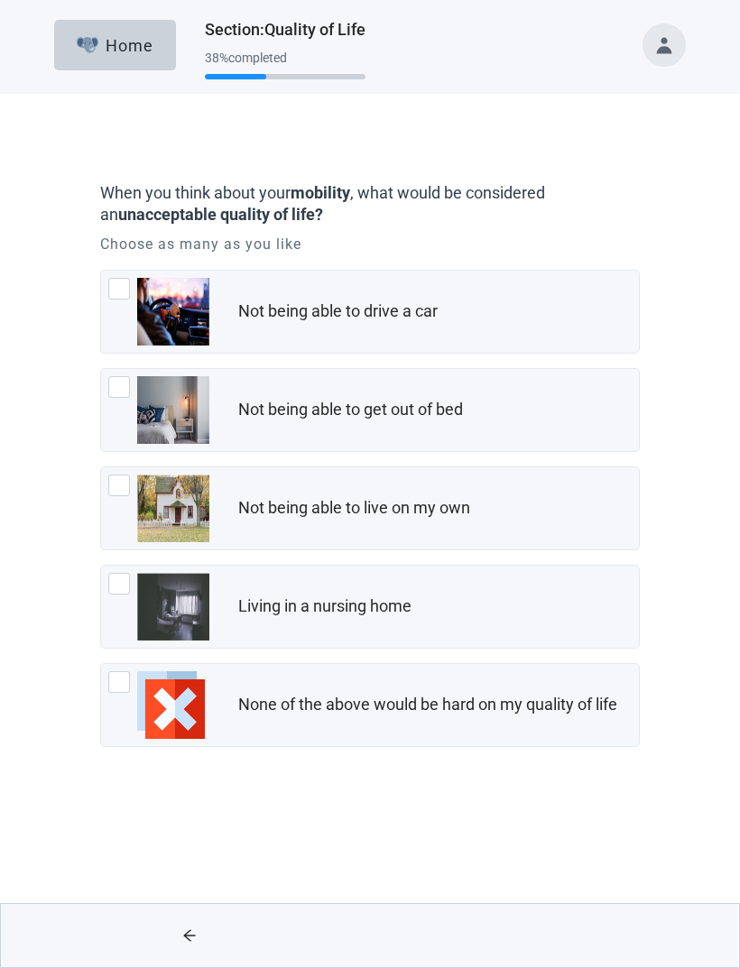
click at [132, 391] on div "Not being able to get out of bed, checkbox, not checked" at bounding box center [158, 410] width 101 height 68
click at [101, 369] on input "Not being able to get out of bed" at bounding box center [100, 368] width 1 height 1
checkbox input "true"
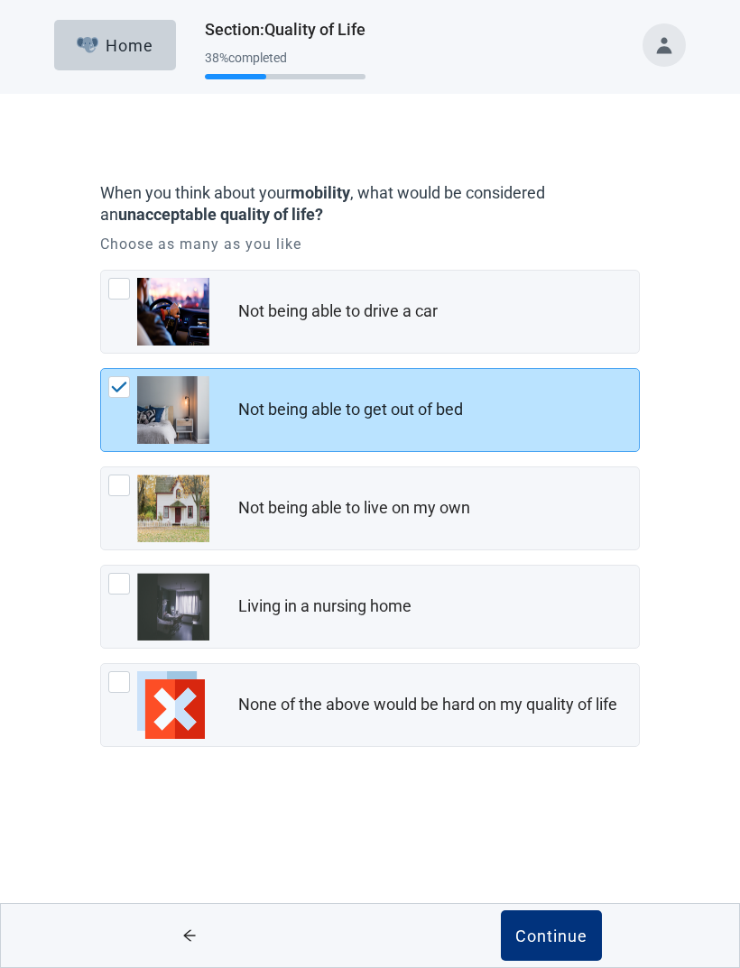
click at [139, 501] on img "Not being able to live on my own, checkbox, not checked" at bounding box center [173, 509] width 72 height 68
click at [101, 468] on input "Not being able to live on my own" at bounding box center [100, 467] width 1 height 1
checkbox input "true"
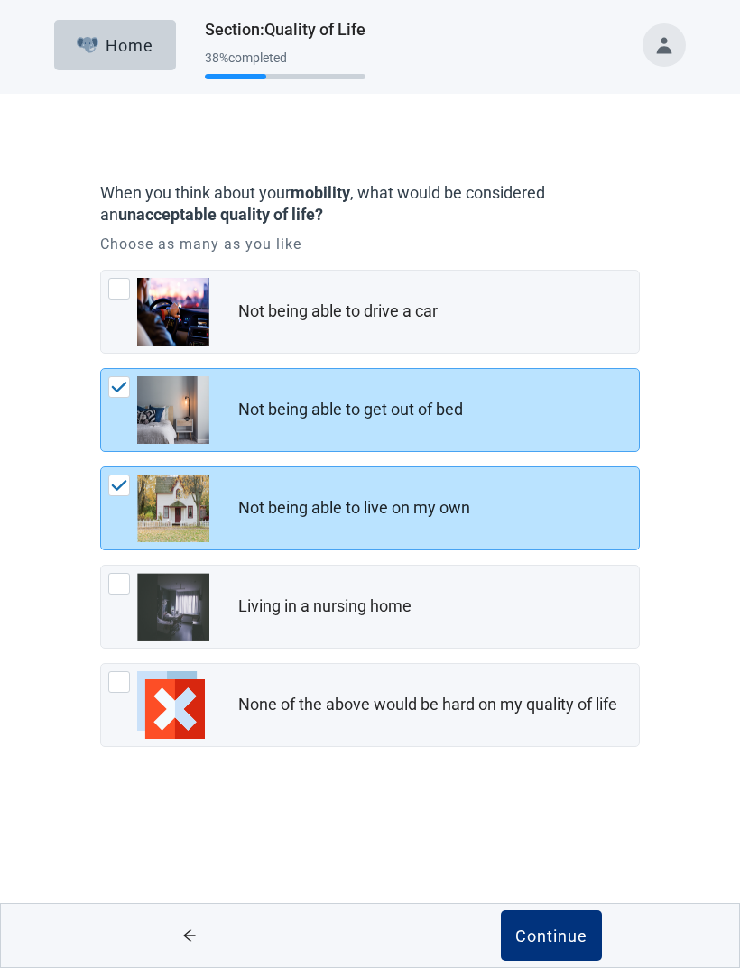
click at [556, 938] on div "Continue" at bounding box center [551, 936] width 72 height 18
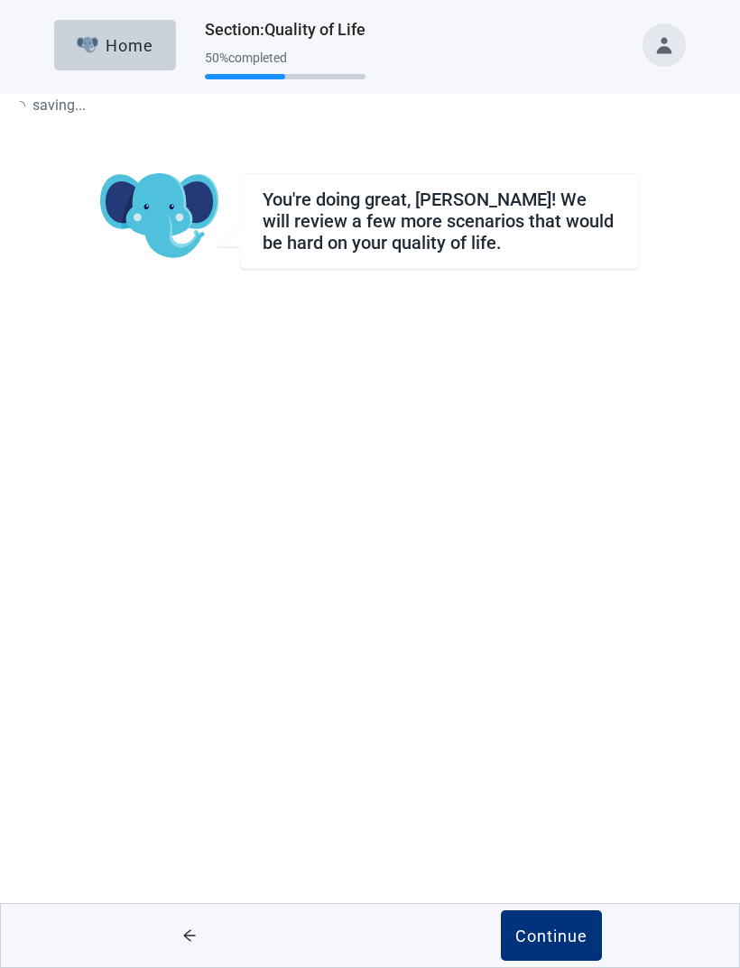
click at [556, 941] on div "Continue" at bounding box center [551, 936] width 72 height 18
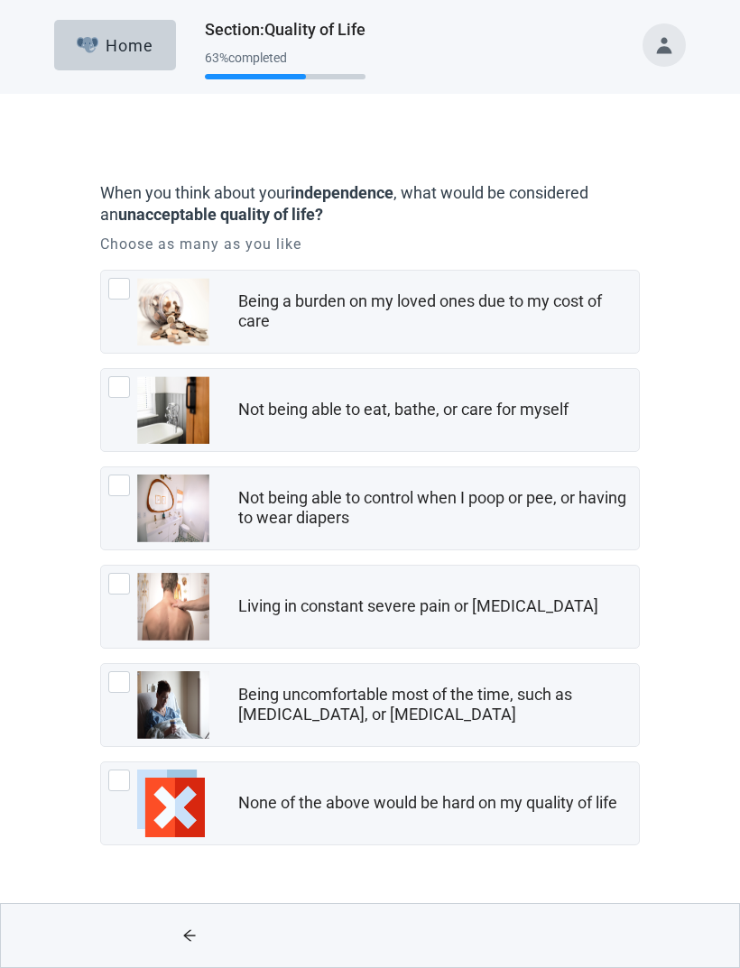
click at [122, 390] on div "Not being able to eat, bathe, or care for myself, checkbox, not checked" at bounding box center [119, 387] width 22 height 22
click at [101, 369] on input "Not being able to eat, bathe, or care for myself" at bounding box center [100, 368] width 1 height 1
checkbox input "true"
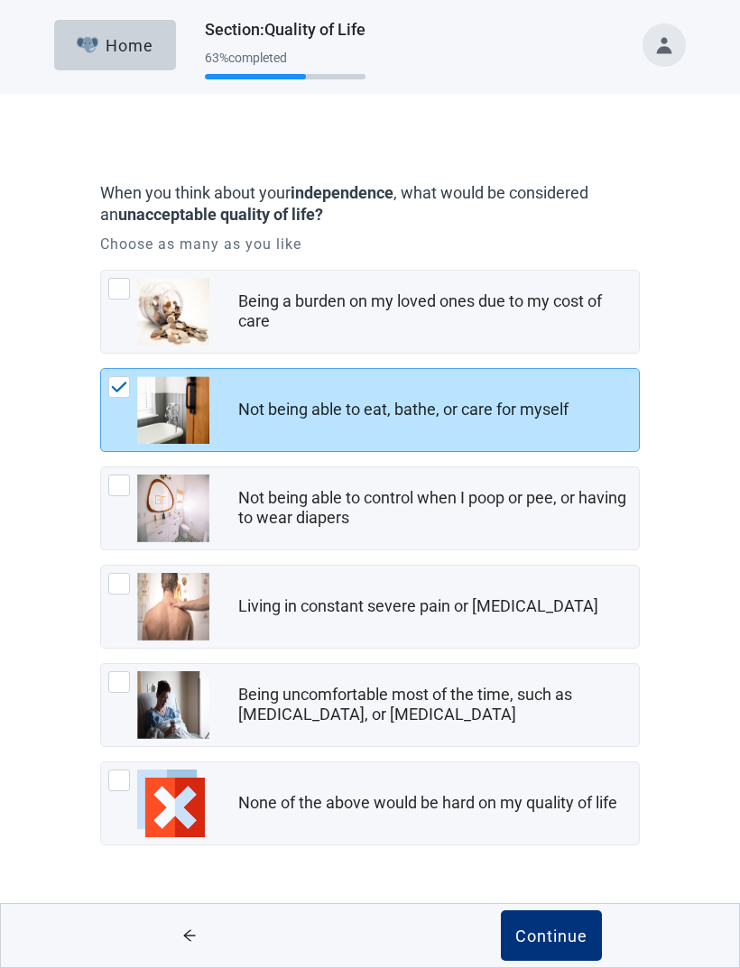
click at [121, 495] on div "Not being able to control when I poop or pee, or having to wear diapers, checkb…" at bounding box center [119, 486] width 22 height 22
click at [101, 468] on input "Not being able to control when I poop or pee, or having to wear diapers" at bounding box center [100, 467] width 1 height 1
checkbox input "true"
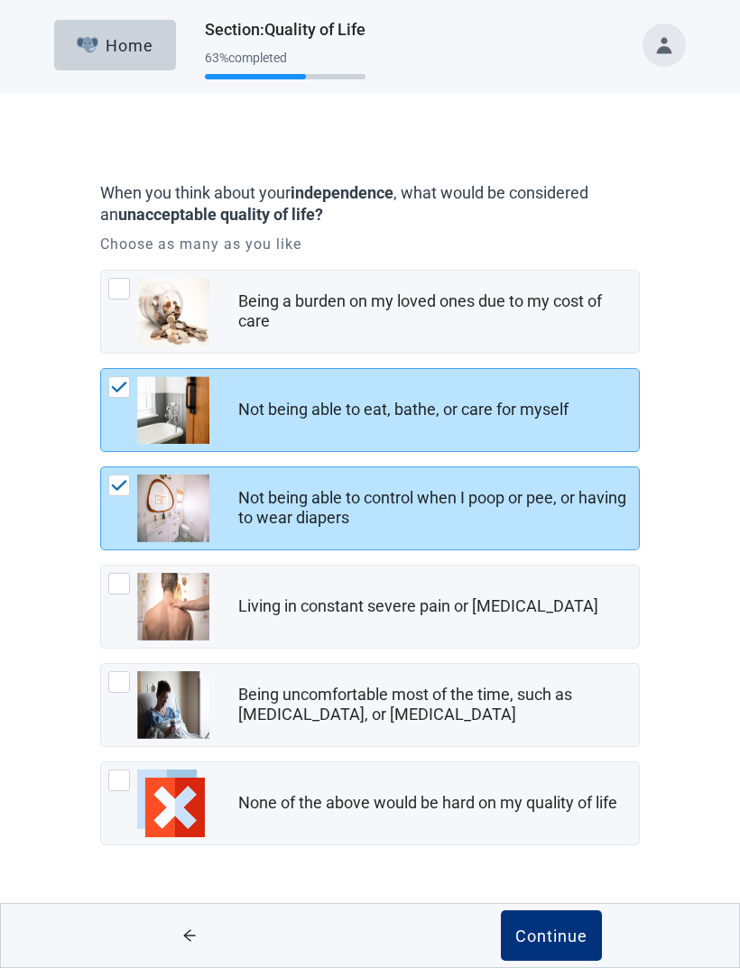
click at [127, 684] on div "Being uncomfortable most of the time, such as nausea, vomiting, or diarrhea, ch…" at bounding box center [119, 683] width 22 height 22
click at [101, 664] on input "Being uncomfortable most of the time, such as [MEDICAL_DATA], or [MEDICAL_DATA]" at bounding box center [100, 663] width 1 height 1
checkbox input "true"
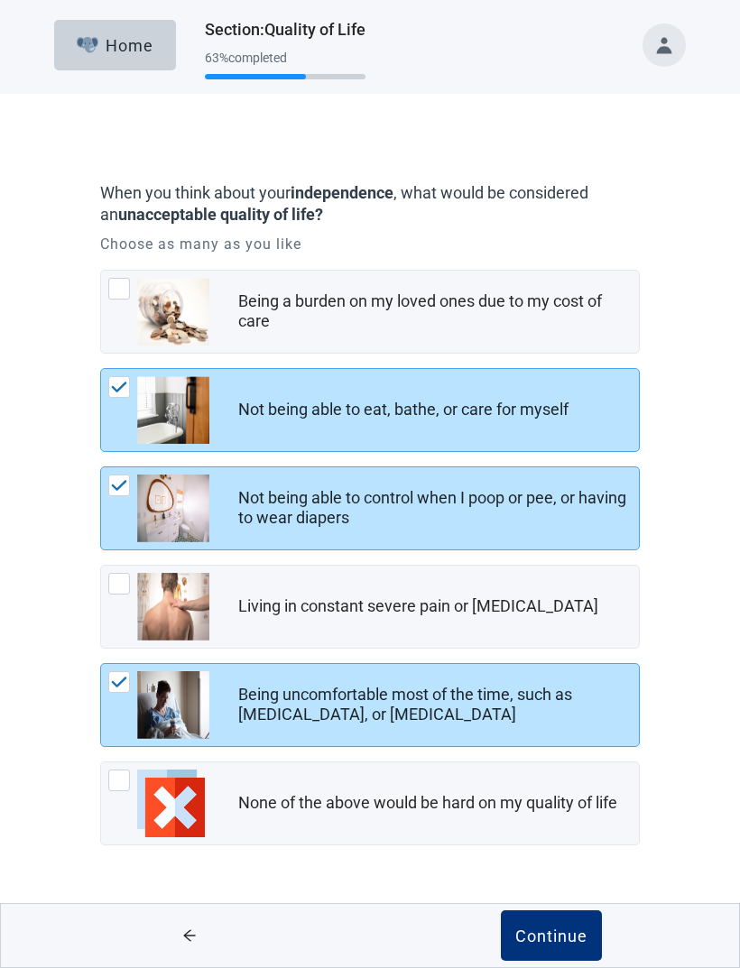
click at [559, 941] on div "Continue" at bounding box center [551, 936] width 72 height 18
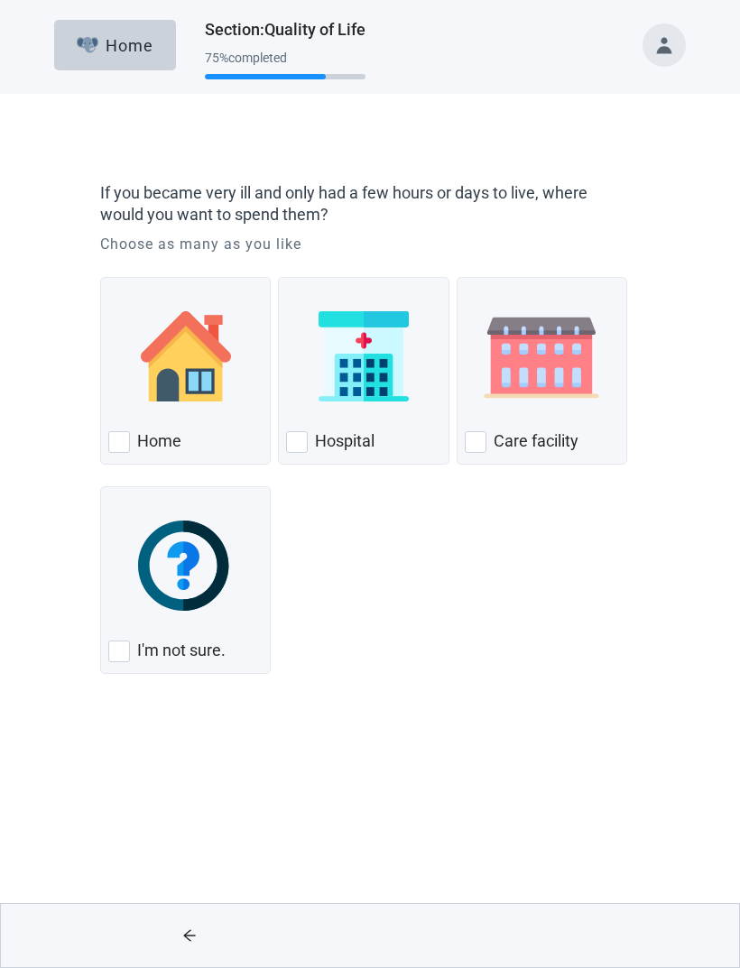
click at [122, 449] on div "Home, checkbox, not checked" at bounding box center [119, 442] width 22 height 22
click at [101, 278] on input "Home" at bounding box center [100, 277] width 1 height 1
checkbox input "true"
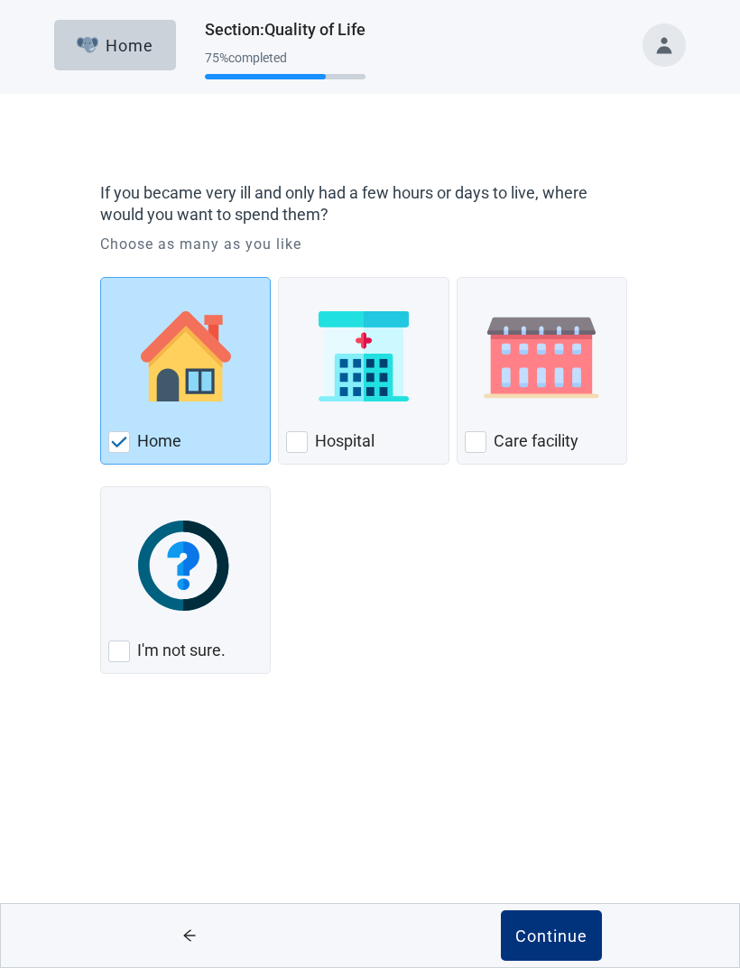
click at [564, 935] on div "Continue" at bounding box center [551, 936] width 72 height 18
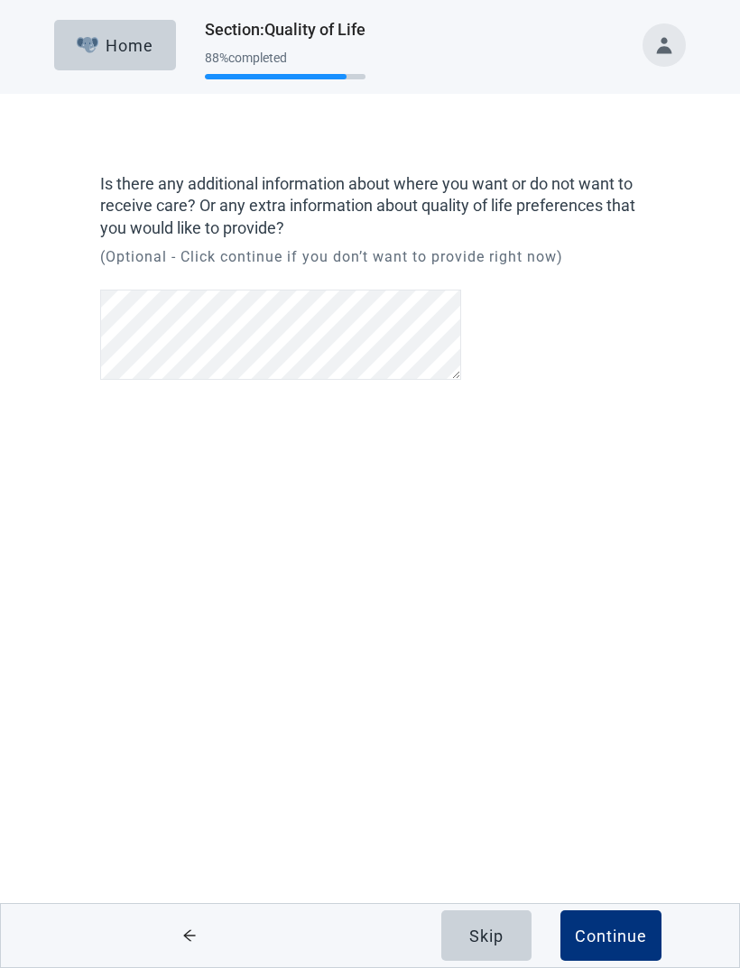
click at [619, 936] on div "Continue" at bounding box center [611, 936] width 72 height 18
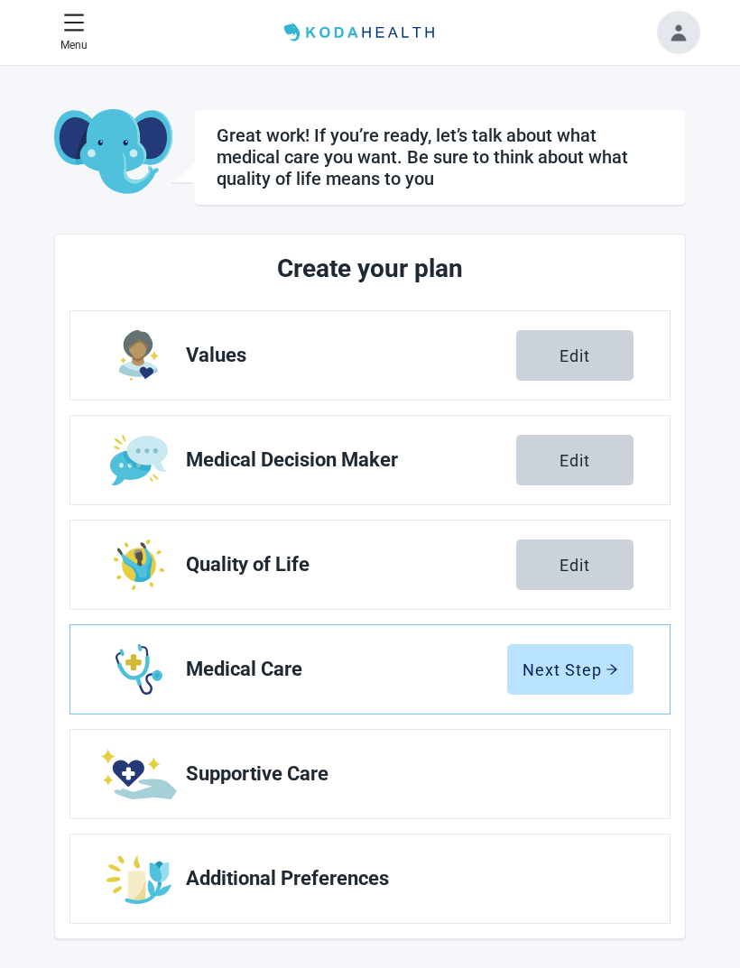
click at [584, 676] on div "Next Step" at bounding box center [571, 670] width 96 height 18
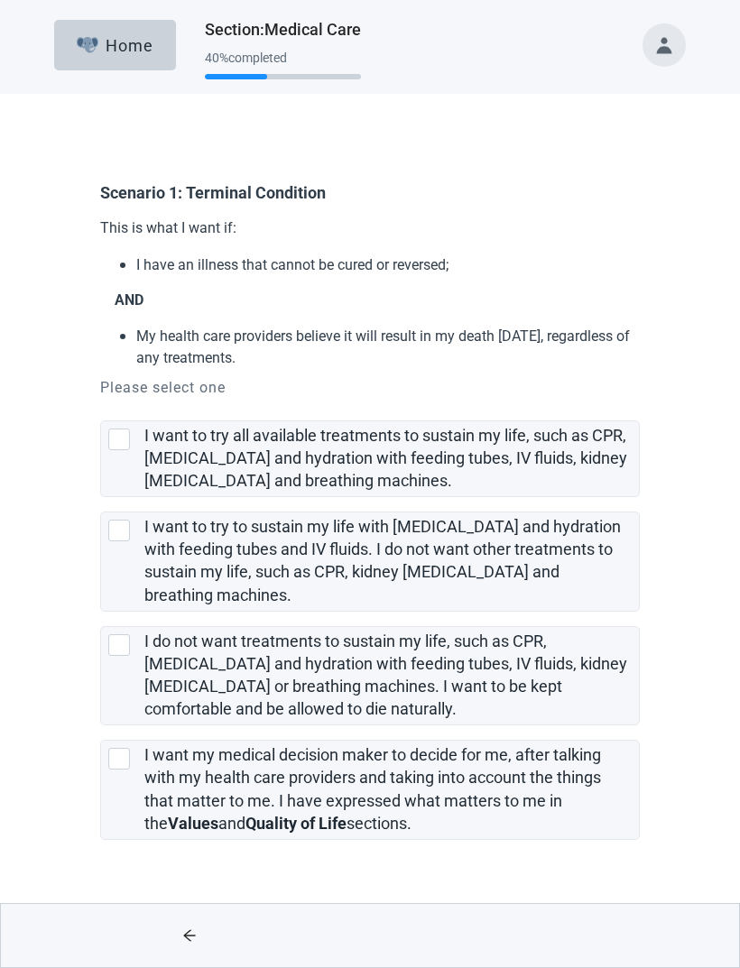
click at [556, 931] on div "Main content" at bounding box center [551, 935] width 362 height 63
click at [125, 645] on div "I do not want treatments to sustain my life, such as CPR, artificial feeding an…" at bounding box center [119, 645] width 22 height 22
click at [101, 613] on input "I do not want treatments to sustain my life, such as CPR, [MEDICAL_DATA] and hy…" at bounding box center [100, 612] width 1 height 1
checkbox input "true"
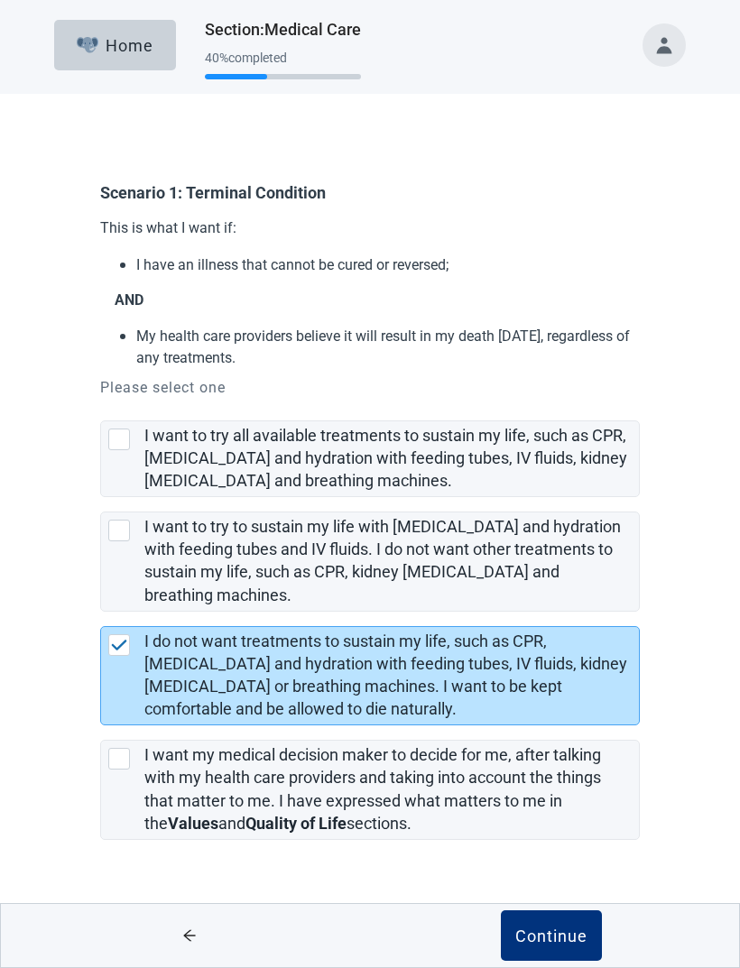
click at [560, 933] on div "Continue" at bounding box center [551, 936] width 72 height 18
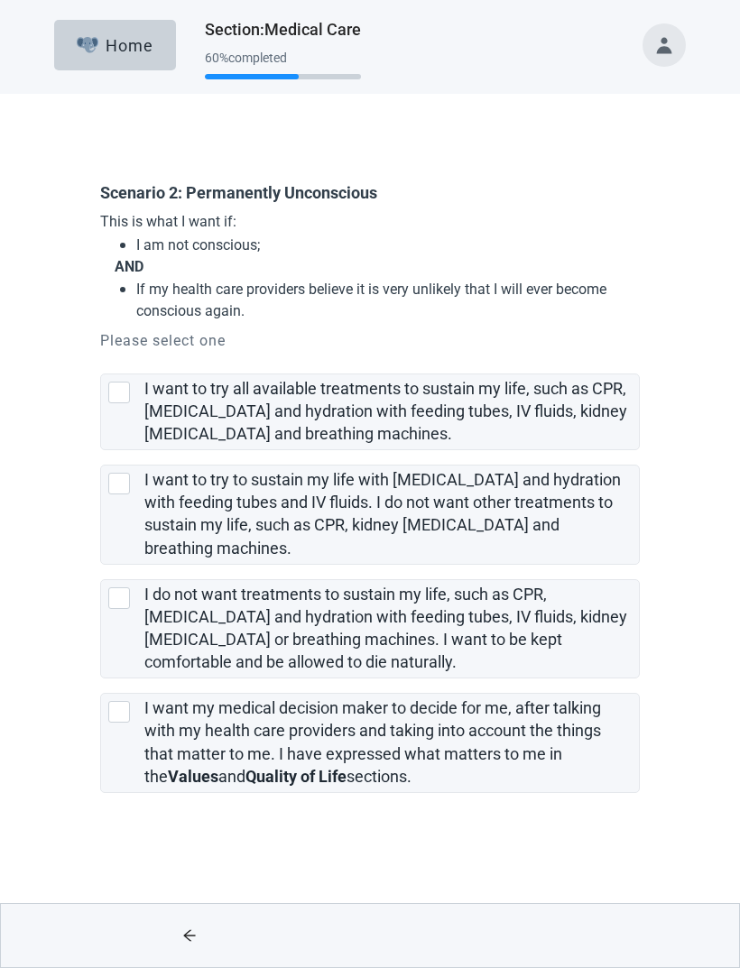
click at [129, 597] on div "I do not want treatments to sustain my life, such as CPR, artificial feeding an…" at bounding box center [119, 599] width 22 height 22
click at [101, 566] on input "I do not want treatments to sustain my life, such as CPR, [MEDICAL_DATA] and hy…" at bounding box center [100, 565] width 1 height 1
checkbox input "true"
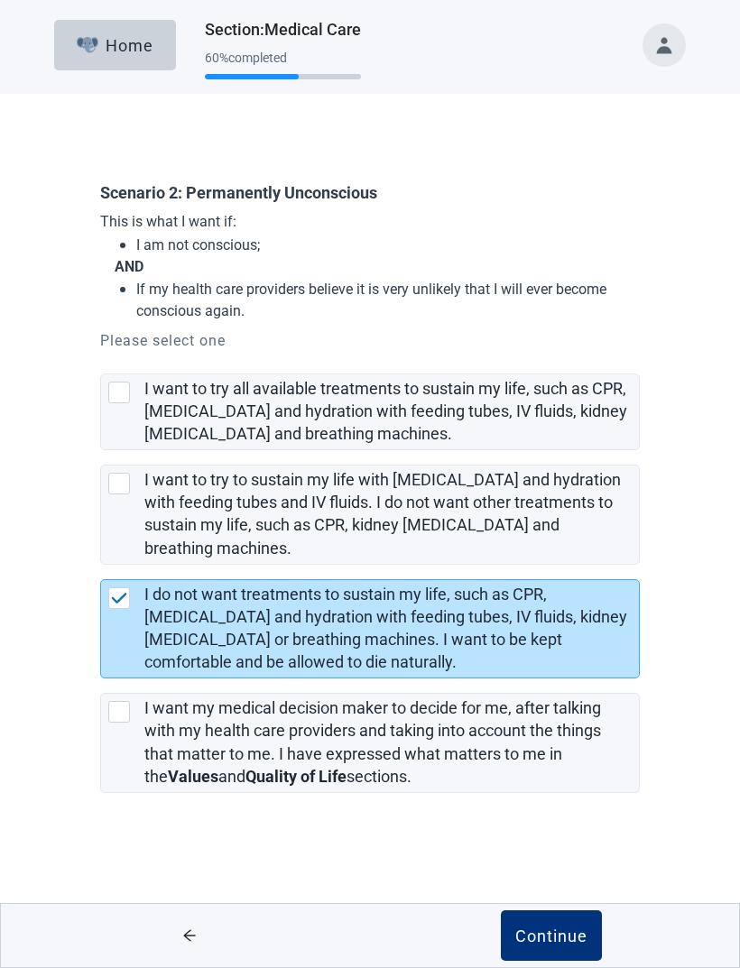
click at [553, 930] on div "Continue" at bounding box center [551, 936] width 72 height 18
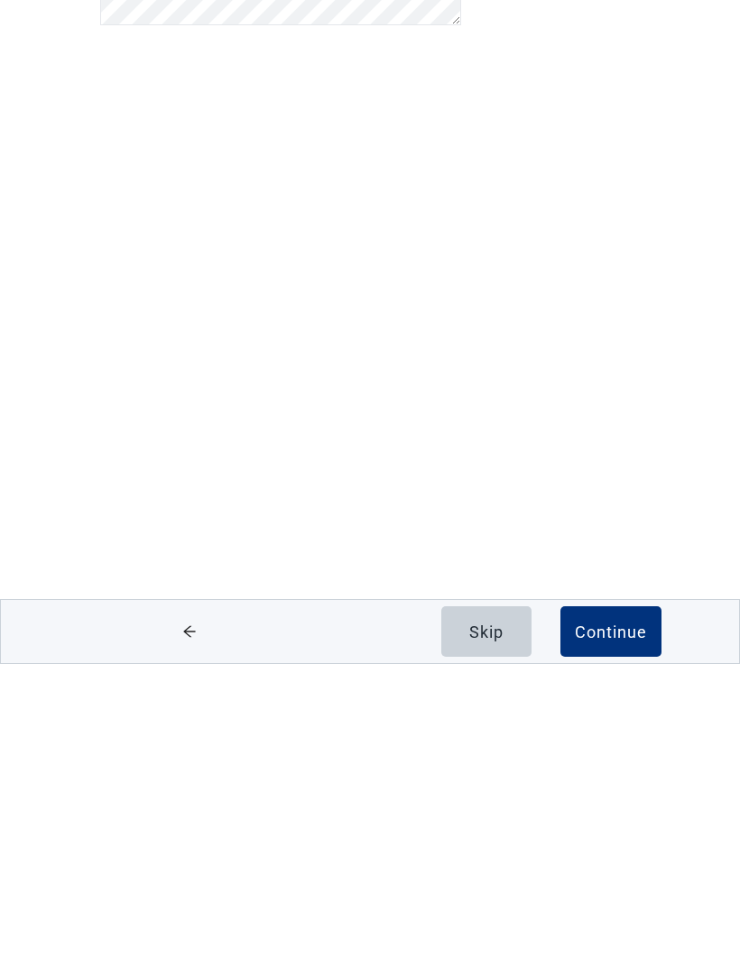
click at [607, 927] on div "Continue" at bounding box center [611, 936] width 72 height 18
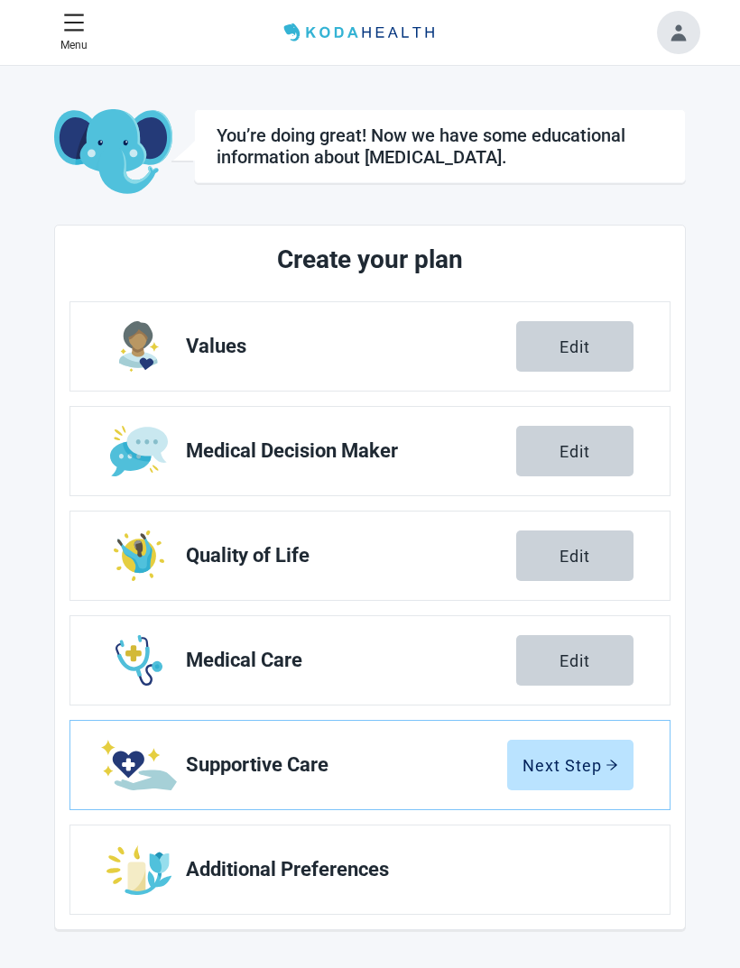
click at [589, 766] on div "Next Step" at bounding box center [571, 765] width 96 height 18
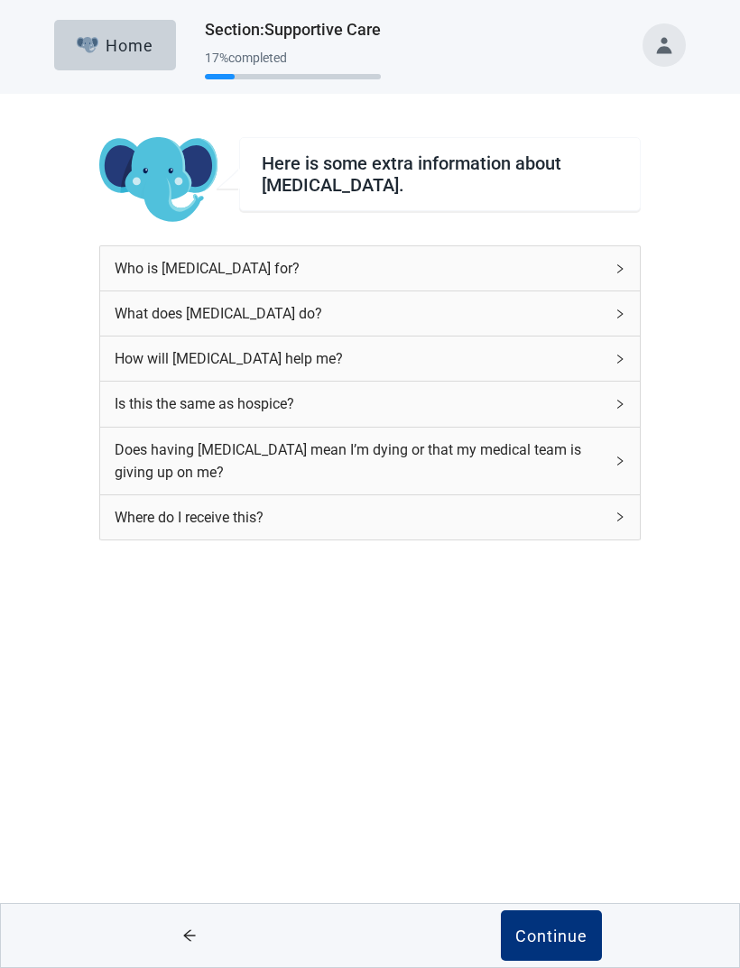
click at [205, 349] on div "How will [MEDICAL_DATA] help me?" at bounding box center [359, 358] width 489 height 23
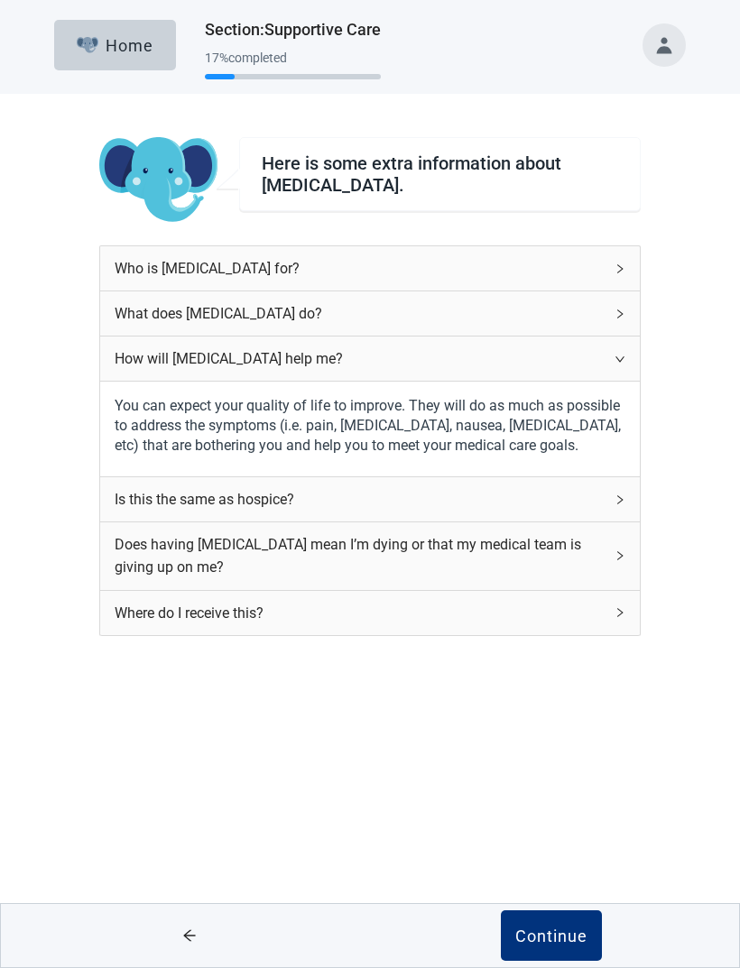
click at [220, 500] on div "Is this the same as hospice?" at bounding box center [359, 499] width 489 height 23
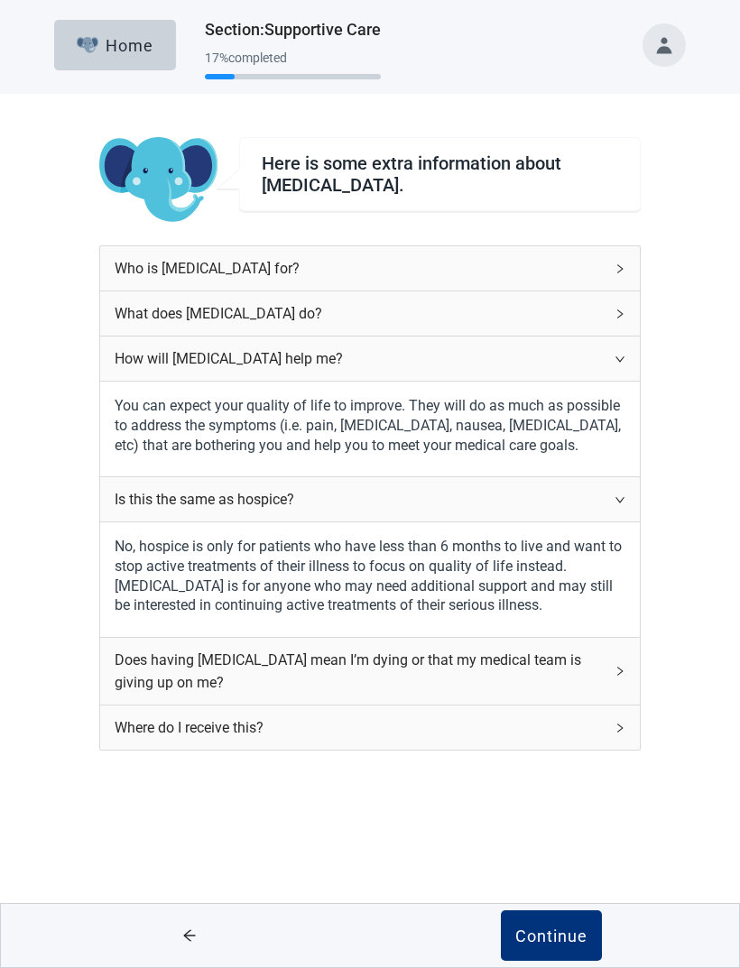
click at [546, 939] on div "Continue" at bounding box center [551, 936] width 72 height 18
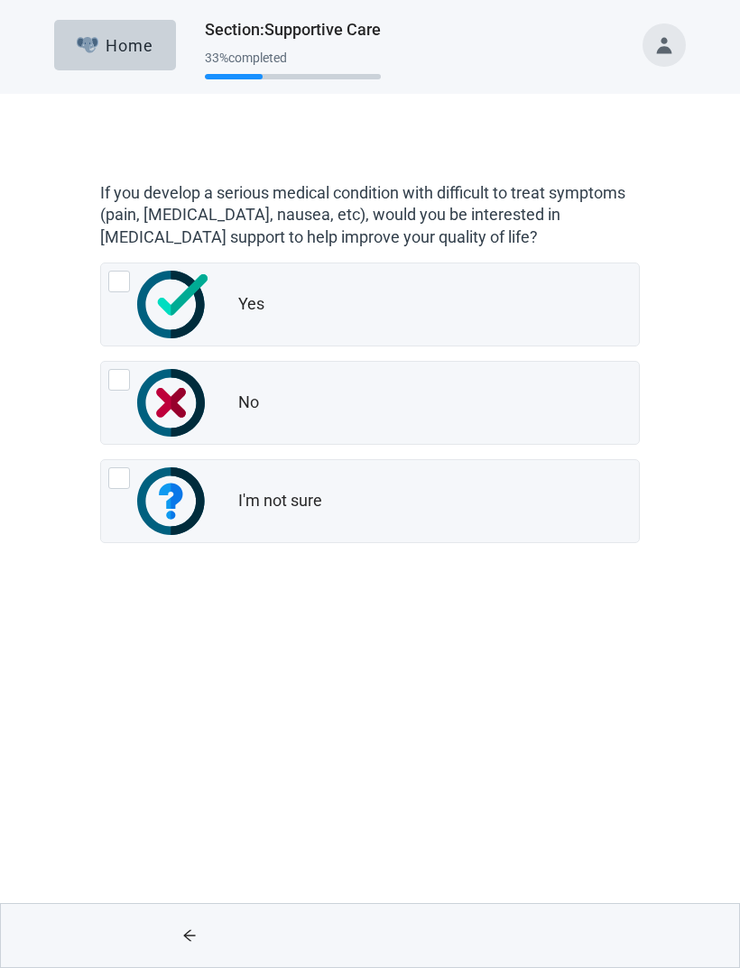
click at [111, 483] on div "I'm not sure, radio button, not checked" at bounding box center [119, 479] width 22 height 22
click at [101, 460] on input "I'm not sure" at bounding box center [100, 459] width 1 height 1
radio input "true"
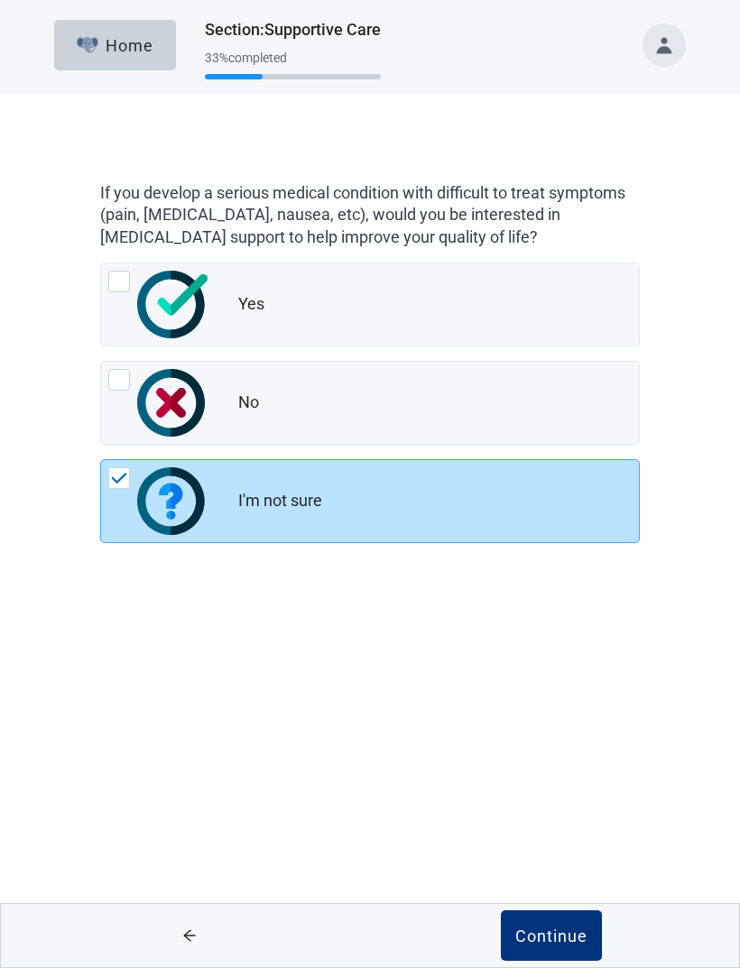
click at [552, 931] on div "Continue" at bounding box center [551, 936] width 72 height 18
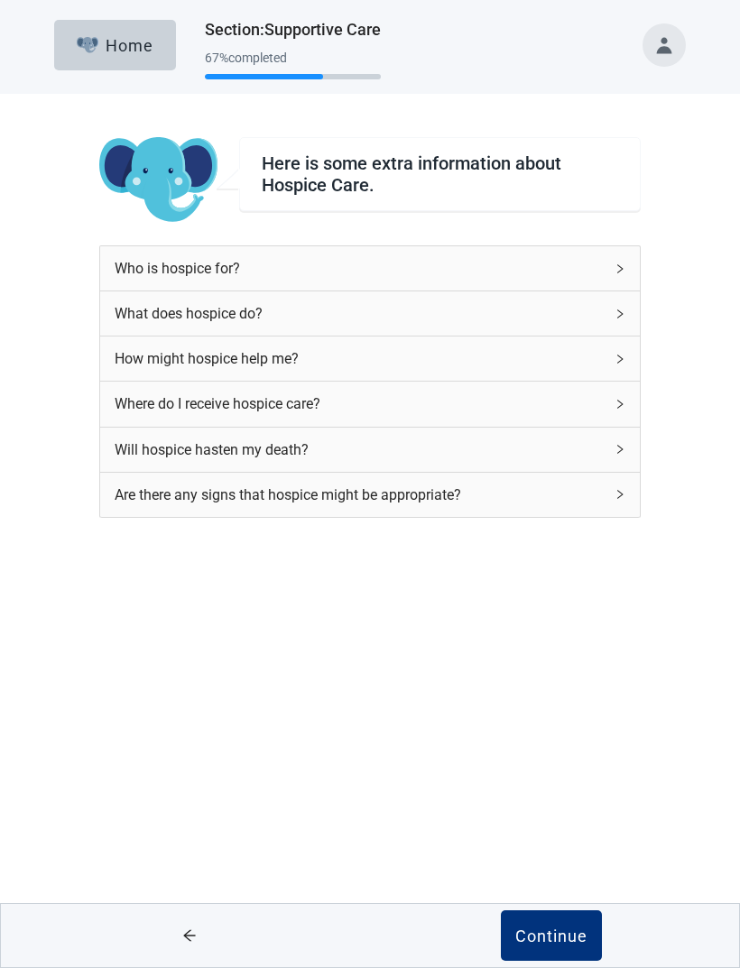
click at [544, 940] on div "Continue" at bounding box center [551, 936] width 72 height 18
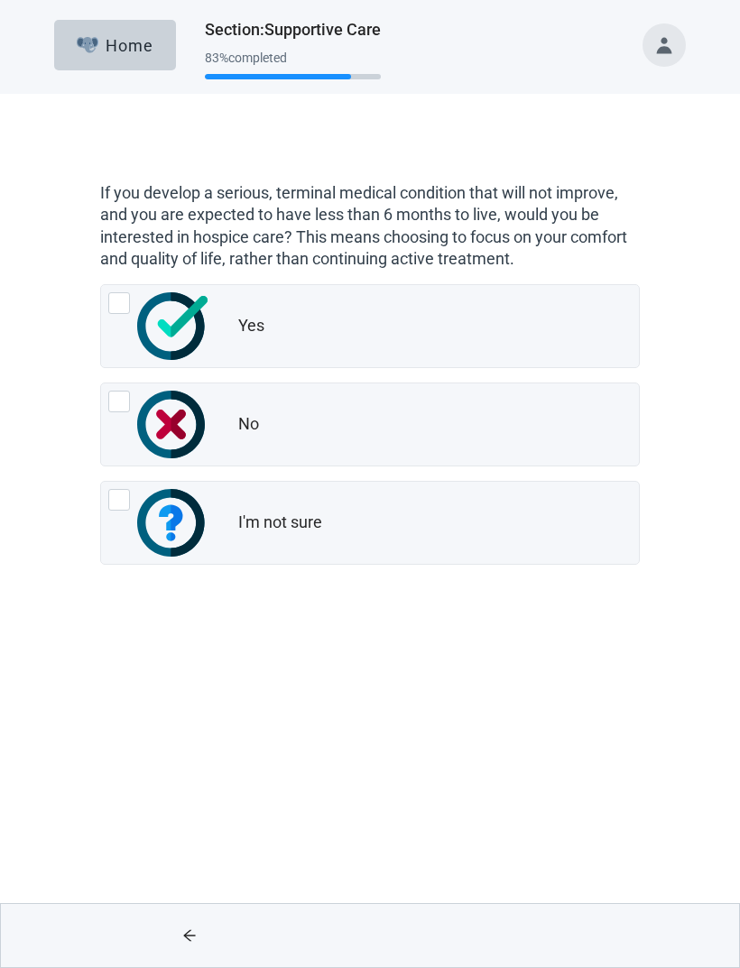
click at [125, 296] on div "Yes, radio button, not checked" at bounding box center [119, 303] width 22 height 22
click at [101, 285] on input "Yes" at bounding box center [100, 284] width 1 height 1
radio input "true"
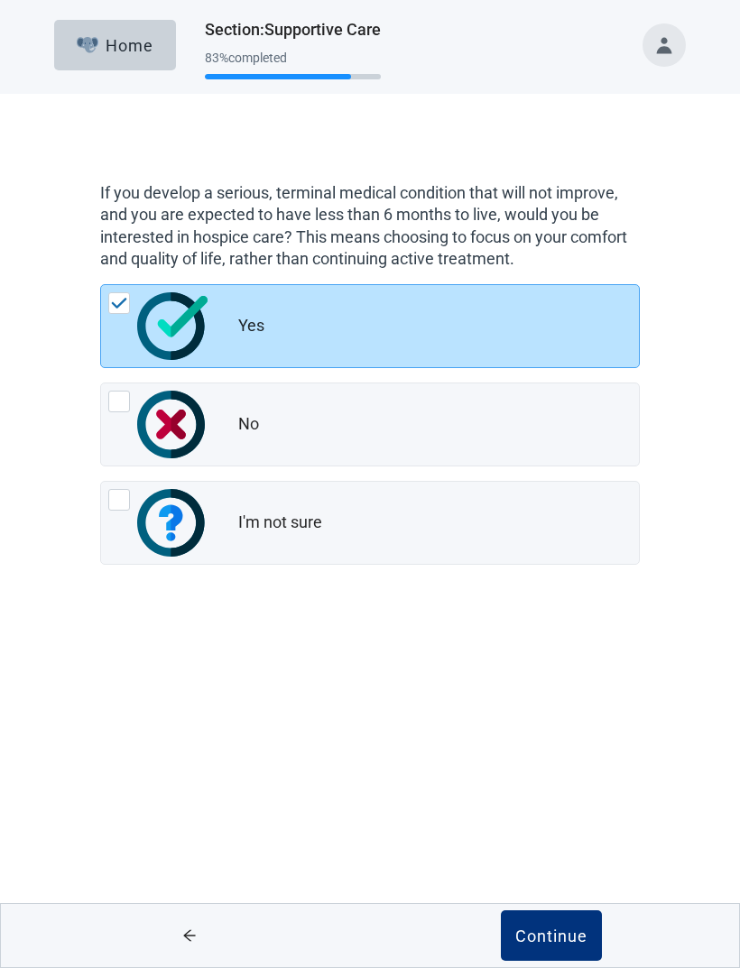
click at [562, 934] on div "Continue" at bounding box center [551, 936] width 72 height 18
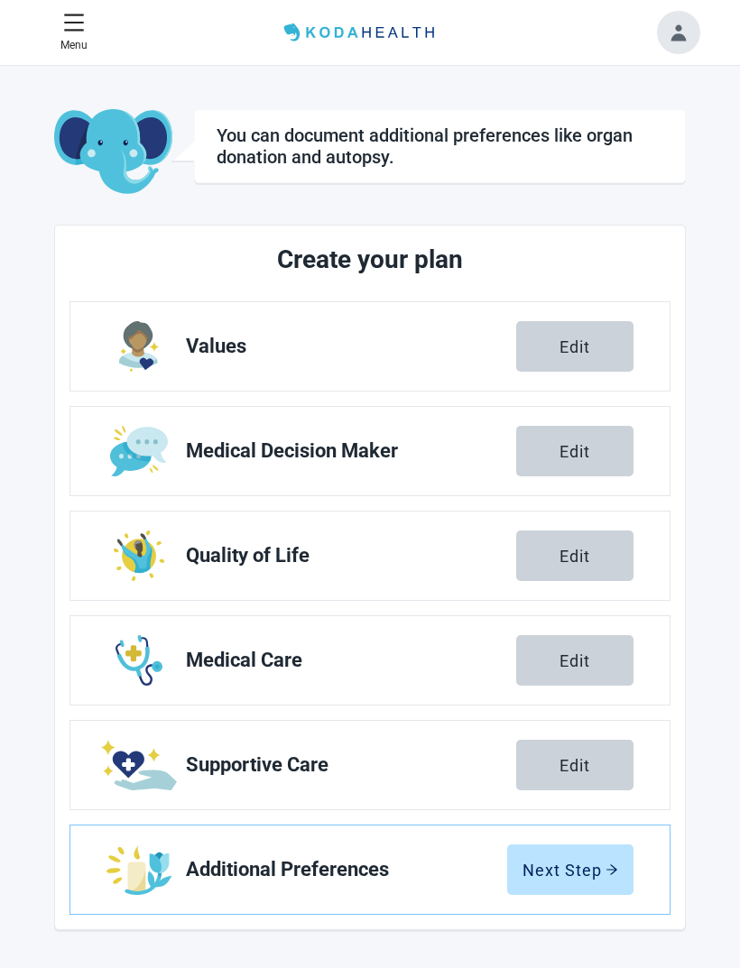
click at [567, 870] on div "Next Step" at bounding box center [571, 870] width 96 height 18
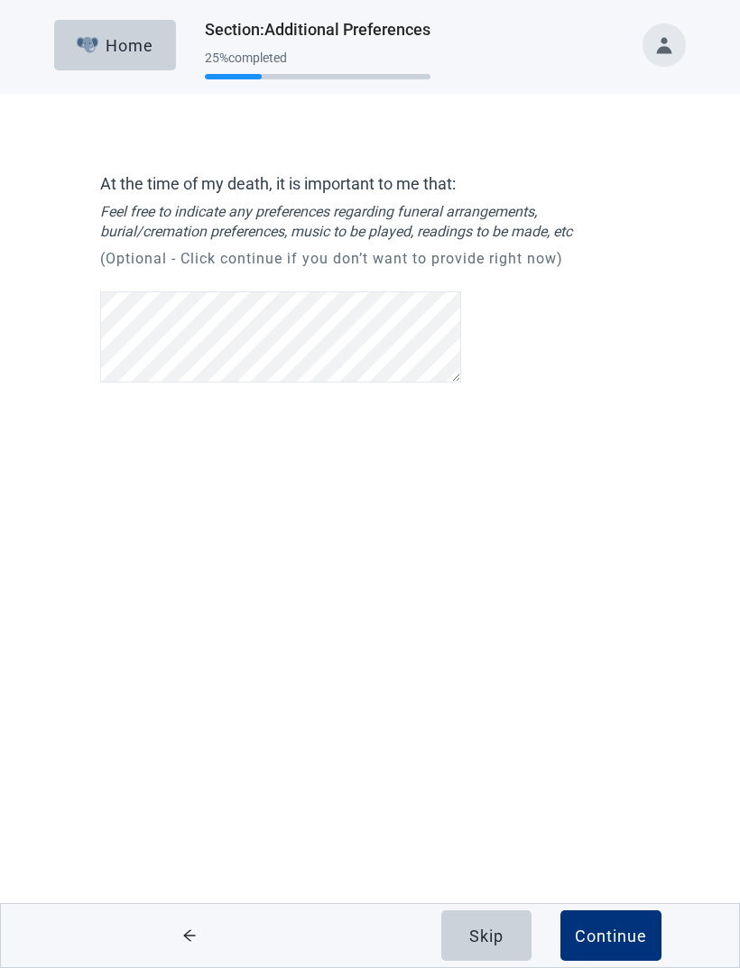
scroll to position [332, 0]
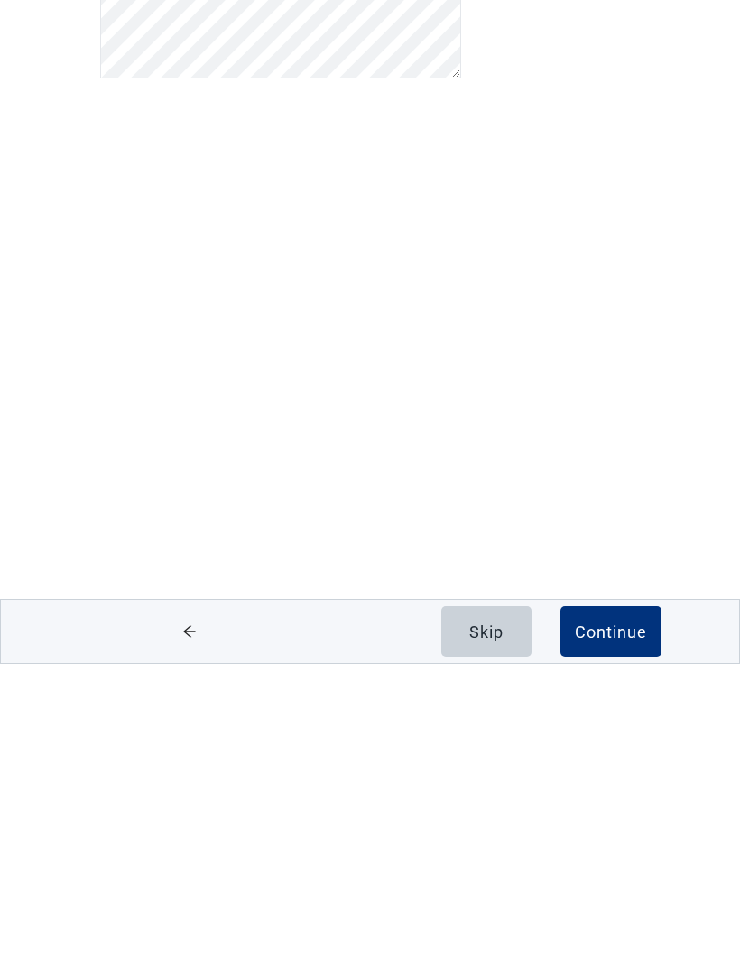
click at [616, 927] on div "Continue" at bounding box center [611, 936] width 72 height 18
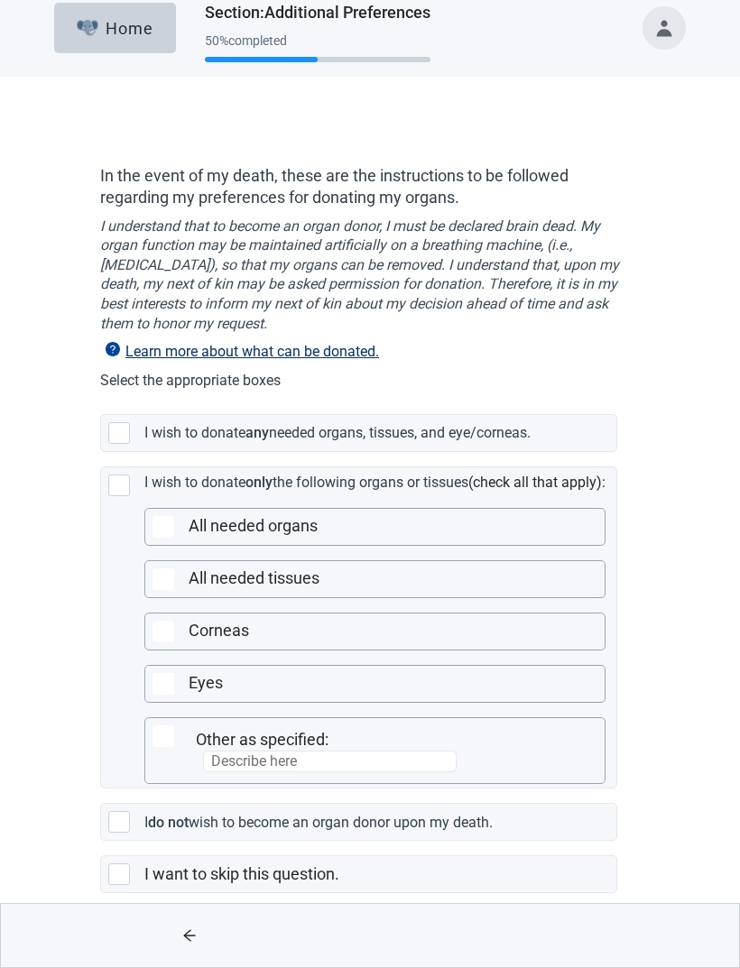
scroll to position [39, 0]
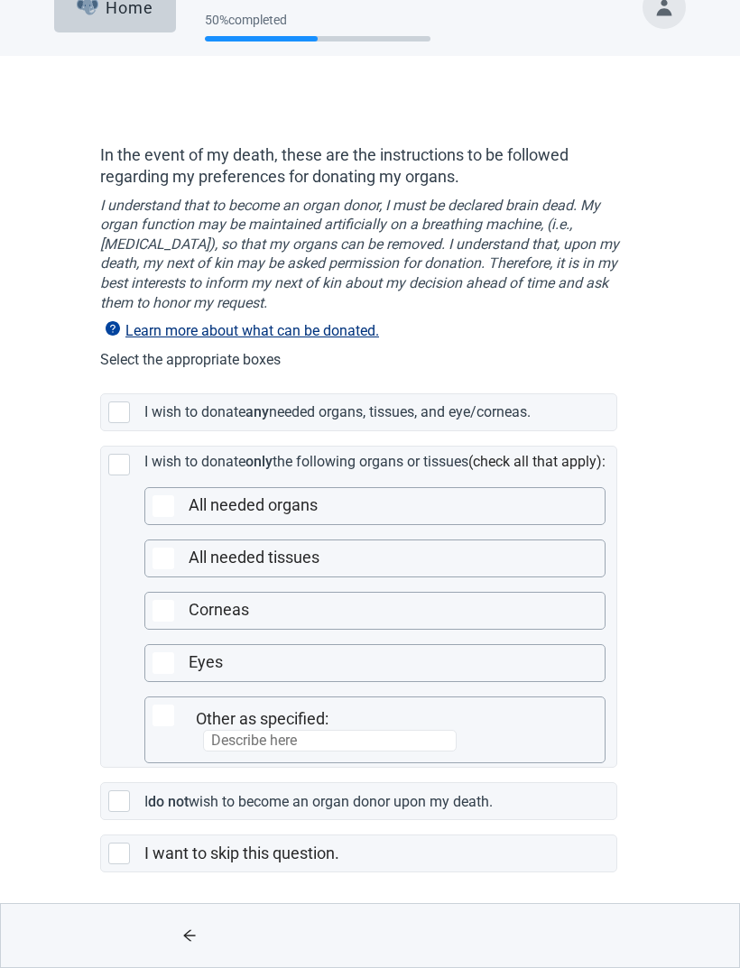
click at [118, 858] on div "Main content" at bounding box center [119, 854] width 22 height 22
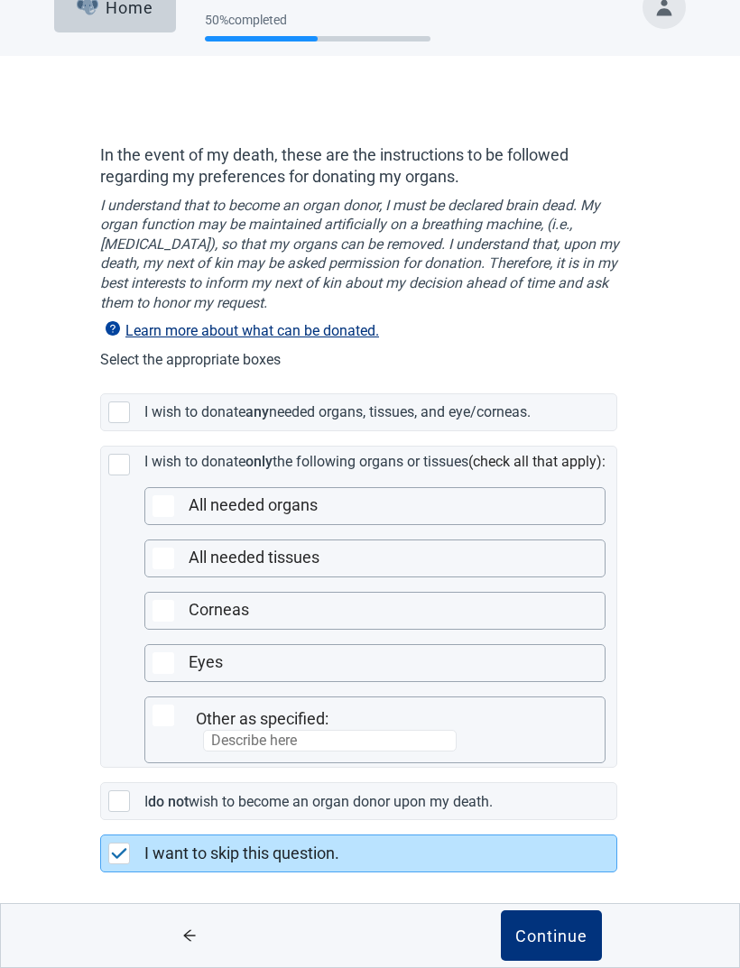
click at [559, 936] on div "Continue" at bounding box center [551, 936] width 72 height 18
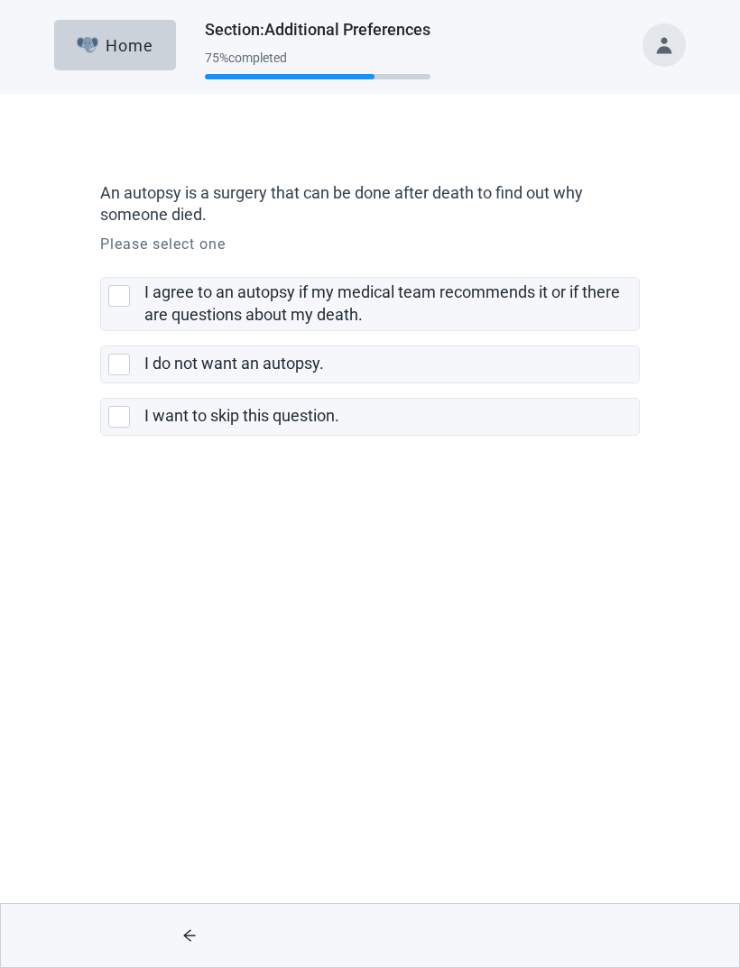
click at [119, 419] on div "I want to skip this question., checkbox, not selected" at bounding box center [119, 417] width 22 height 22
click at [101, 384] on input "I want to skip this question." at bounding box center [100, 384] width 1 height 1
checkbox input "true"
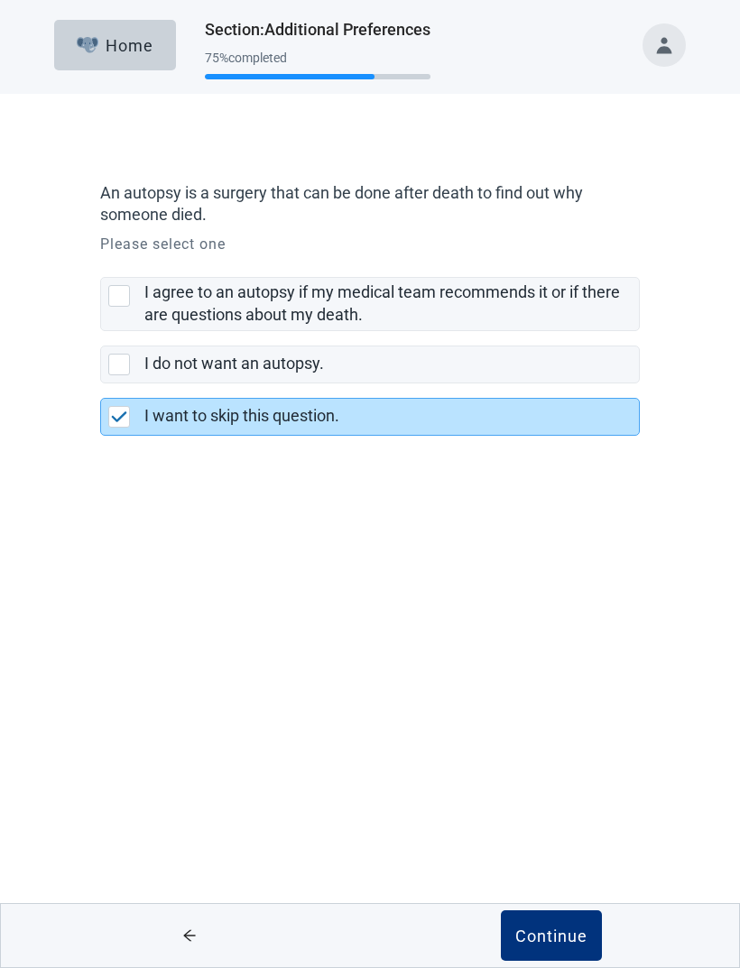
click at [569, 931] on div "Continue" at bounding box center [551, 936] width 72 height 18
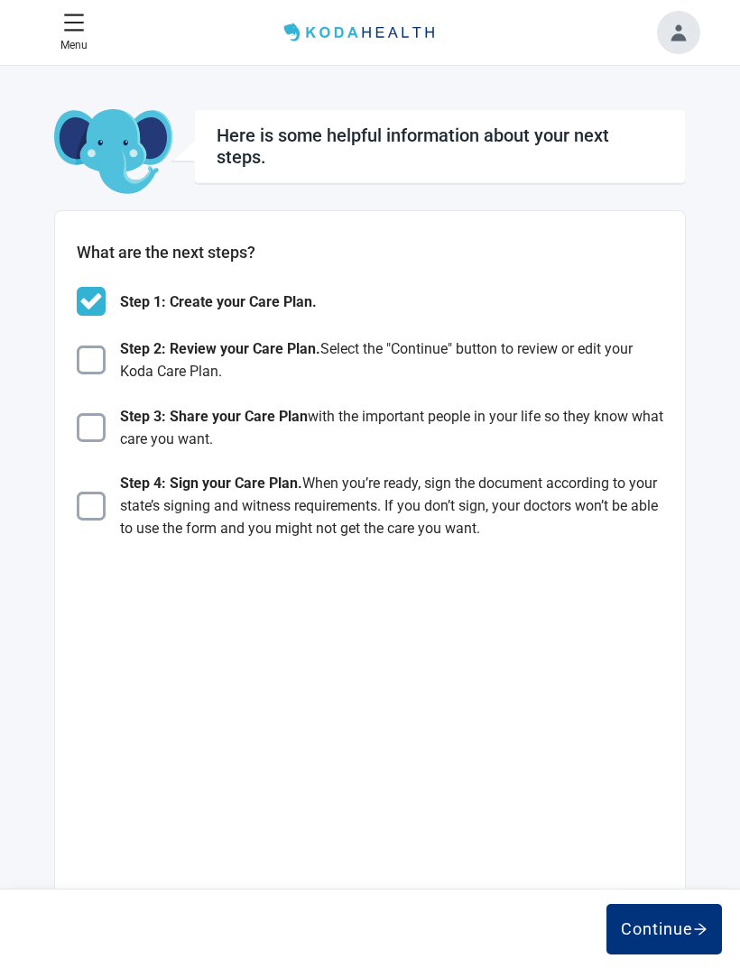
click at [658, 931] on div "Continue" at bounding box center [664, 930] width 87 height 18
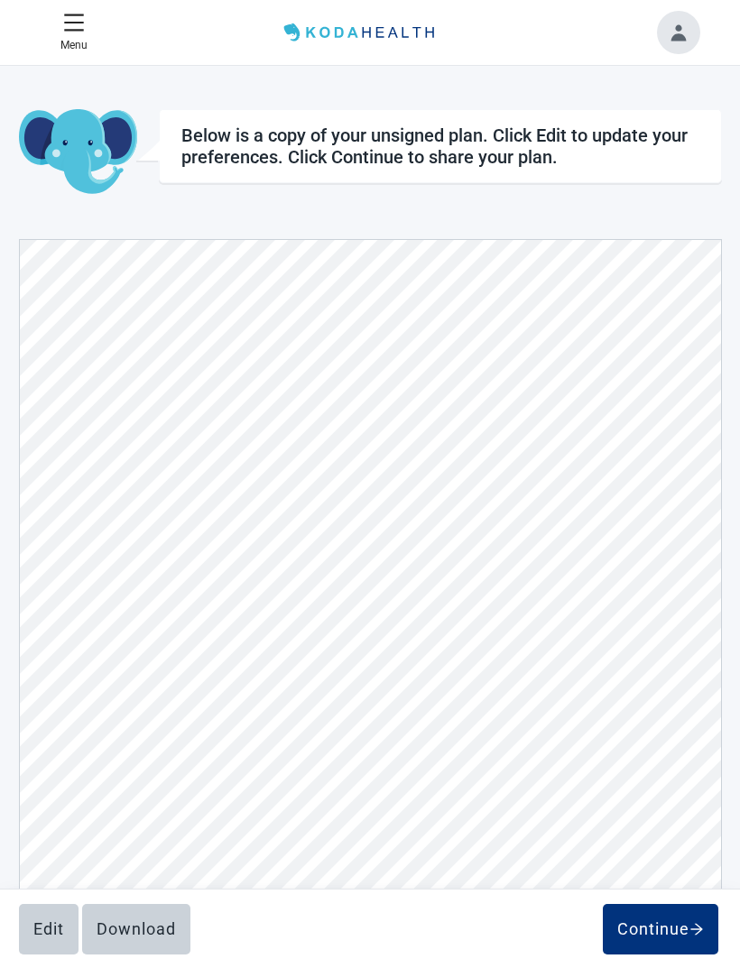
scroll to position [5985, 0]
click at [50, 949] on button "Edit" at bounding box center [49, 929] width 60 height 51
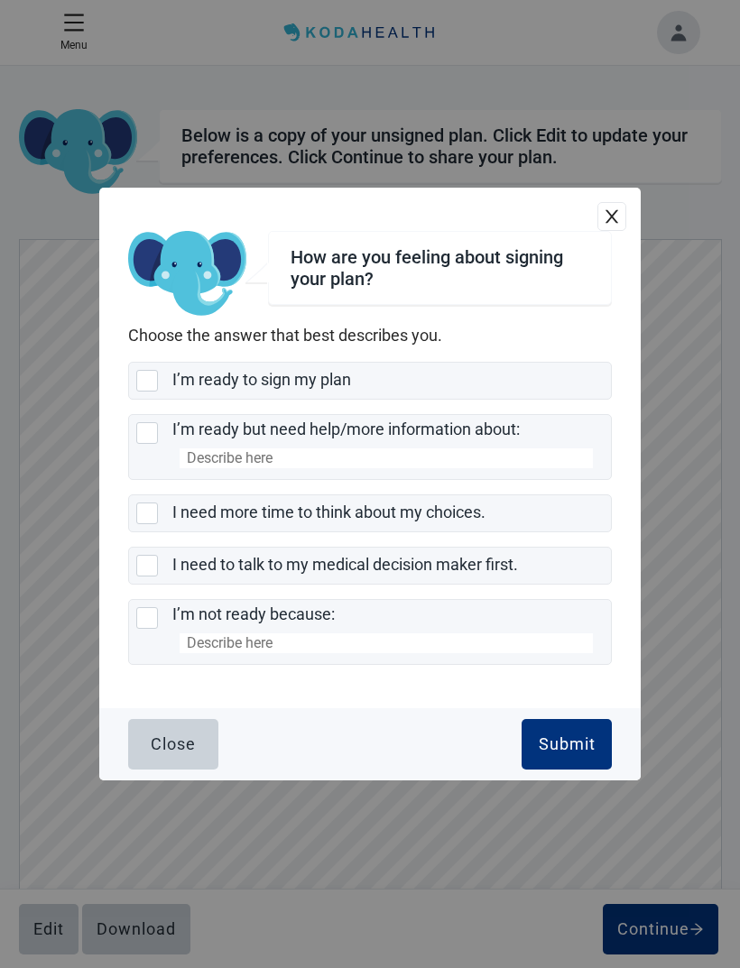
click at [169, 754] on div "Close" at bounding box center [173, 745] width 45 height 18
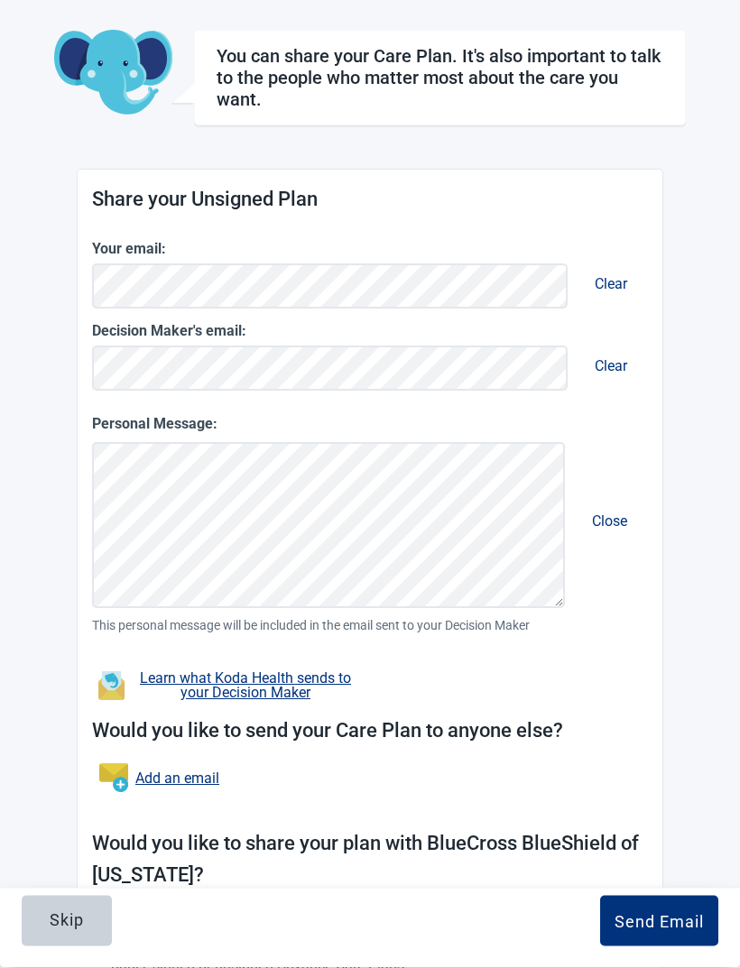
scroll to position [121, 0]
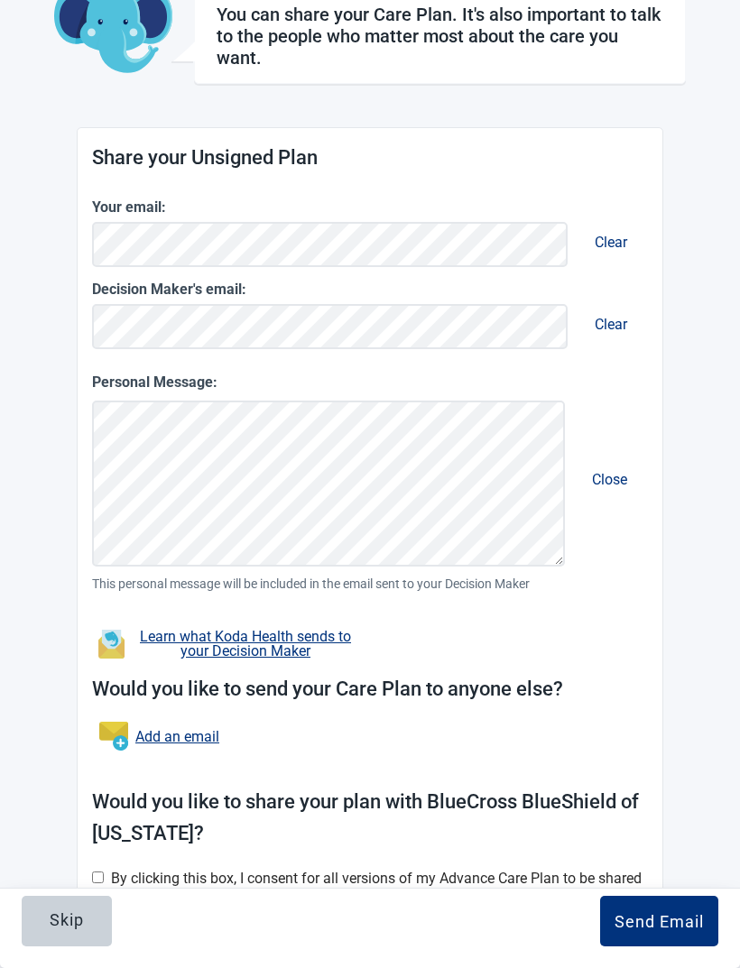
click at [51, 947] on button "Skip" at bounding box center [67, 921] width 90 height 51
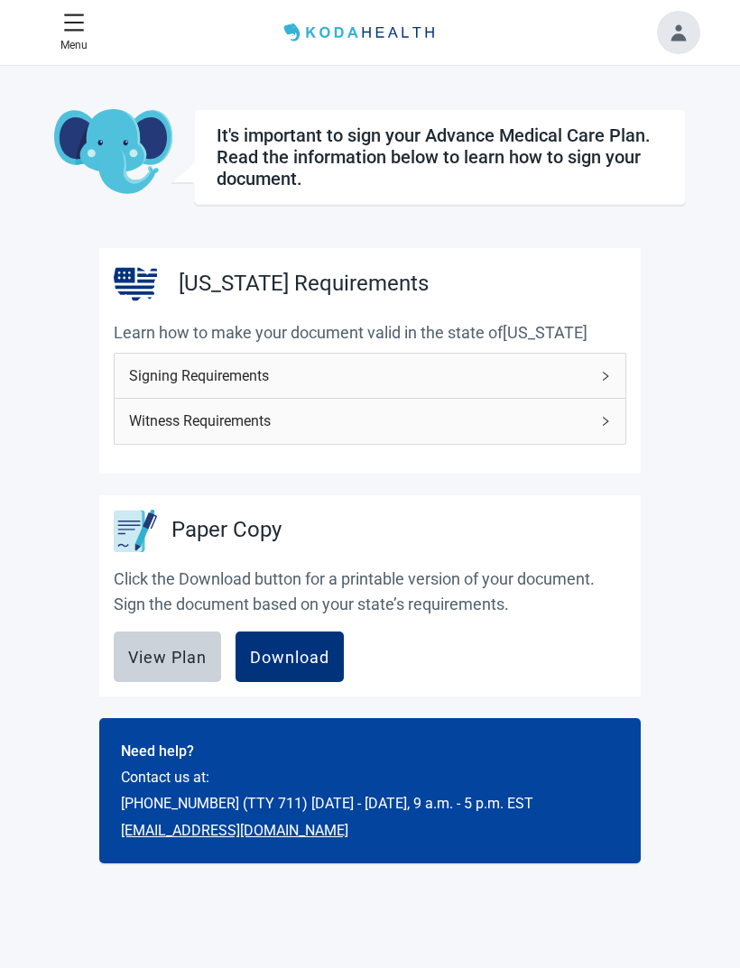
click at [159, 666] on button "View Plan" at bounding box center [167, 657] width 107 height 51
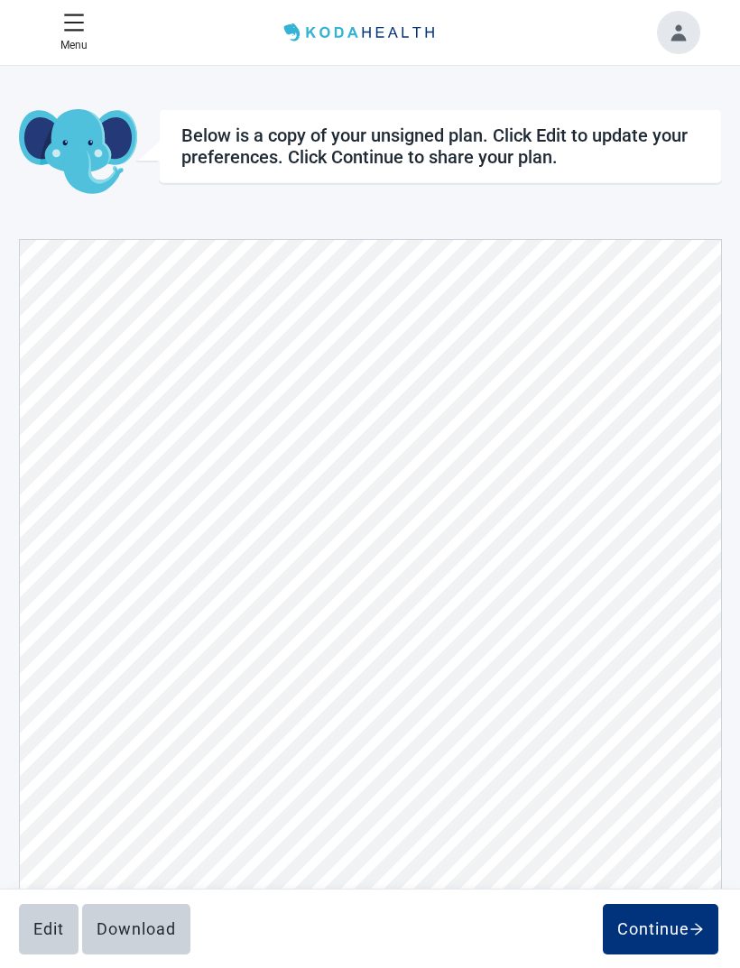
scroll to position [6348, 0]
click at [37, 934] on div "Edit" at bounding box center [48, 930] width 31 height 18
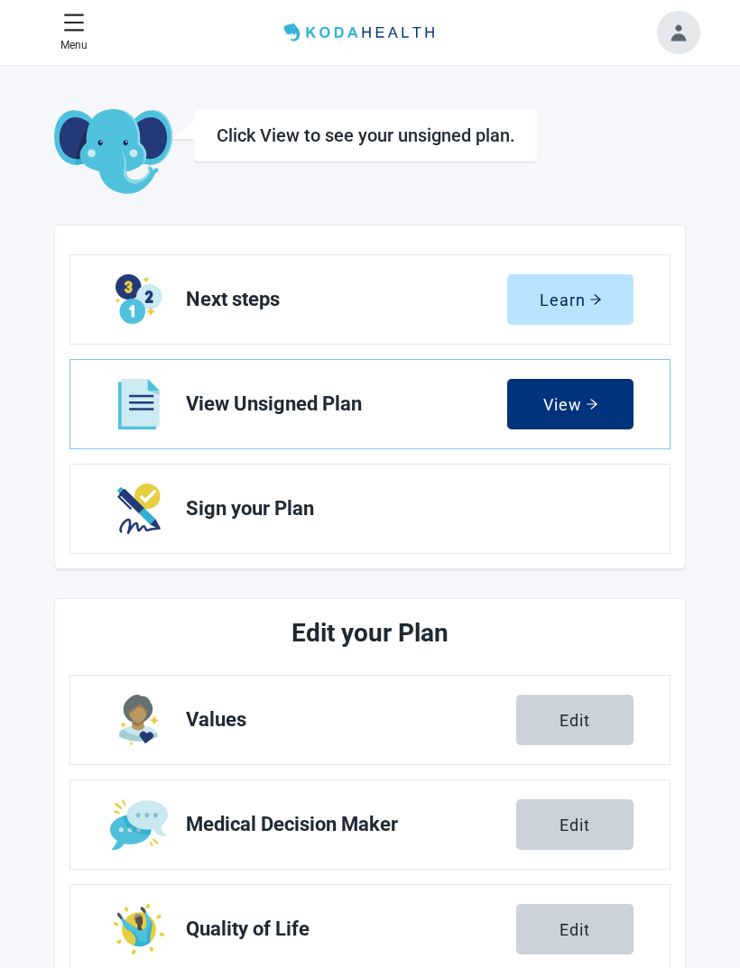
click at [570, 709] on button "Edit" at bounding box center [574, 720] width 117 height 51
